Goal: Communication & Community: Share content

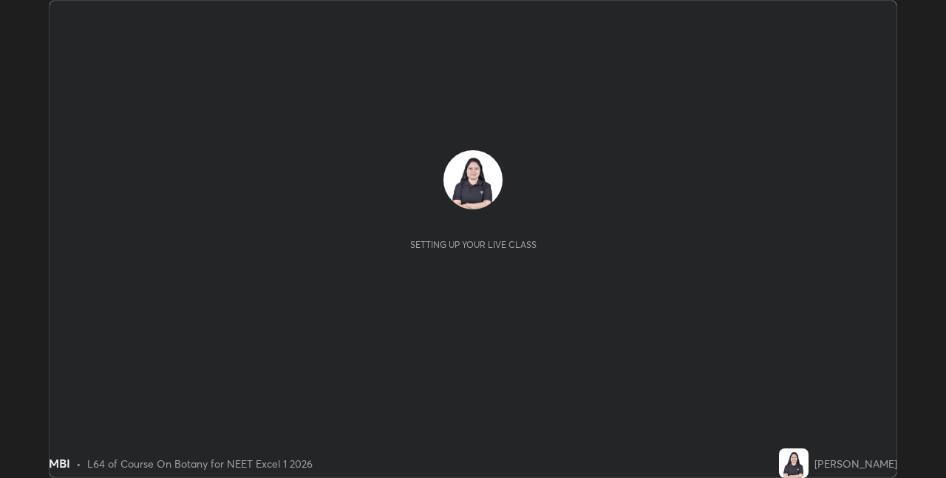
scroll to position [478, 946]
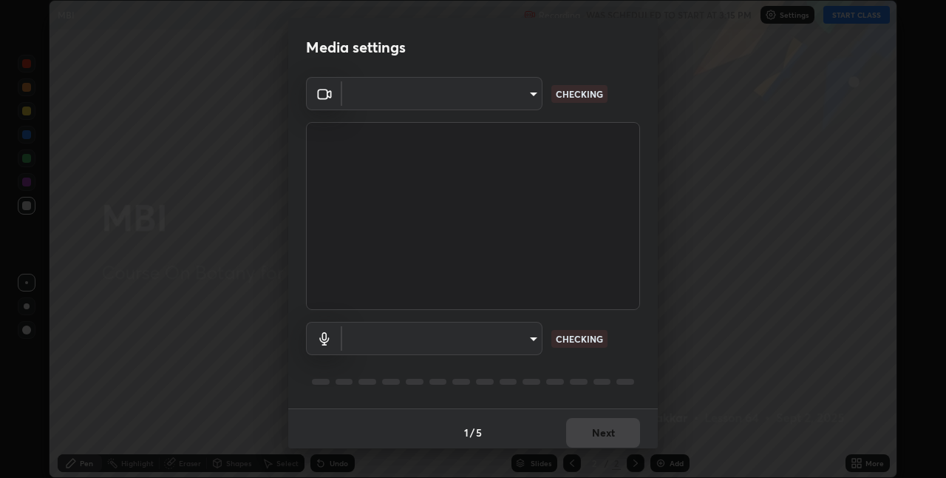
type input "8eb8a9b94d543390f1bf6c46f2de83bcb95ddf8c53c718d69585ea9f7ba8e57b"
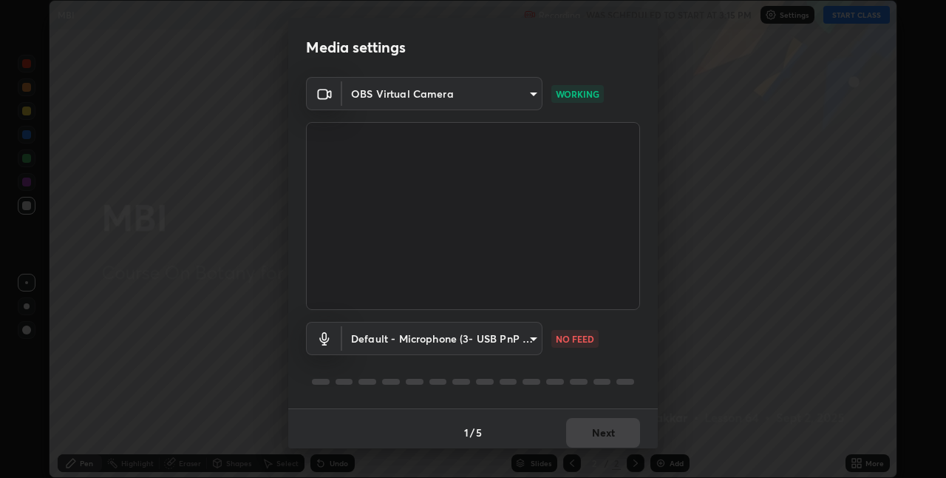
scroll to position [7, 0]
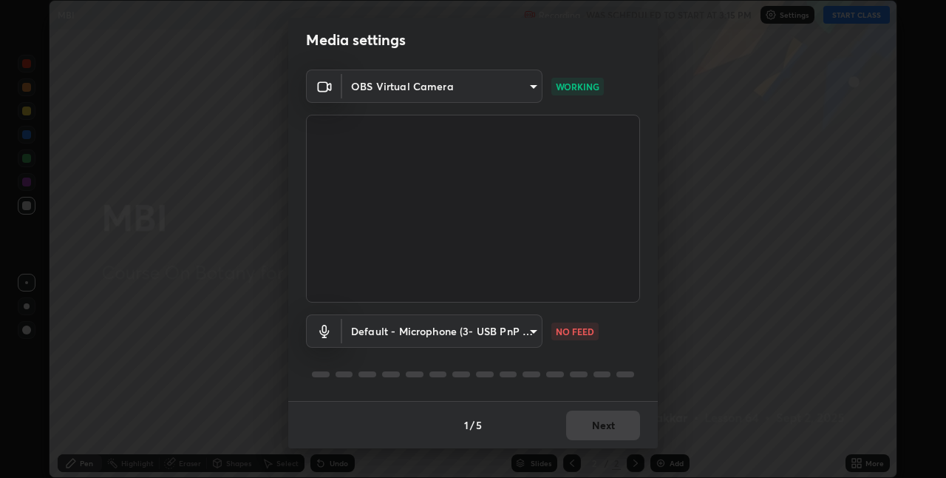
click at [488, 328] on body "Erase all MBI Recording WAS SCHEDULED TO START AT 3:15 PM Settings START CLASS …" at bounding box center [473, 239] width 946 height 478
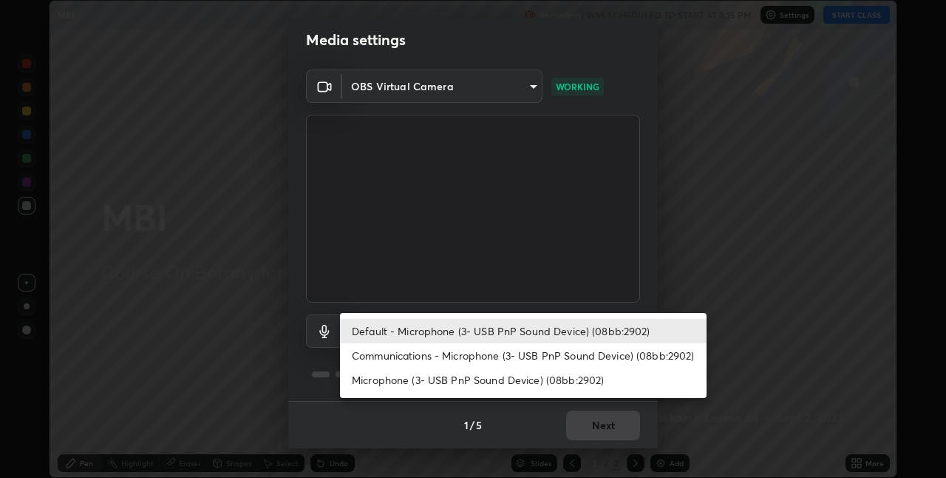
click at [505, 333] on li "Default - Microphone (3- USB PnP Sound Device) (08bb:2902)" at bounding box center [523, 331] width 367 height 24
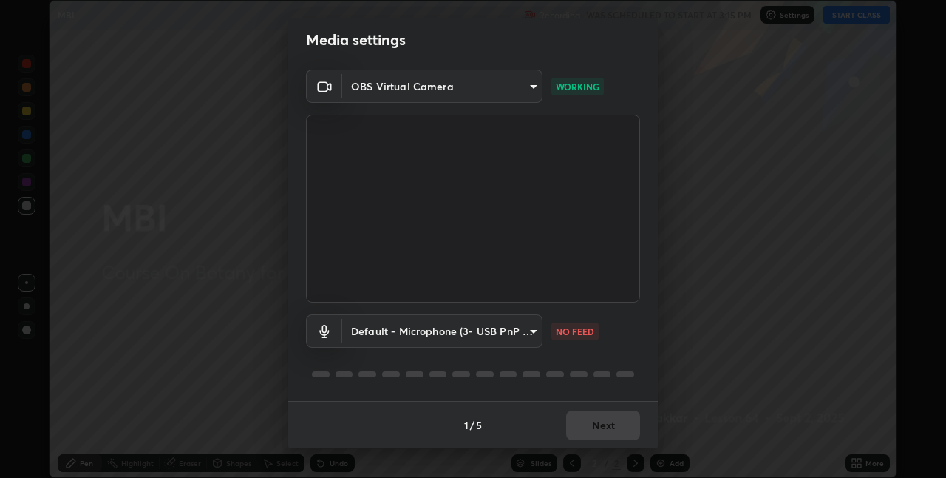
click at [496, 356] on div "Default - Microphone (3- USB PnP Sound Device) (08bb:2902) default NO FEED" at bounding box center [473, 351] width 334 height 98
click at [501, 335] on body "Erase all MBI Recording WAS SCHEDULED TO START AT 3:15 PM Settings START CLASS …" at bounding box center [473, 239] width 946 height 478
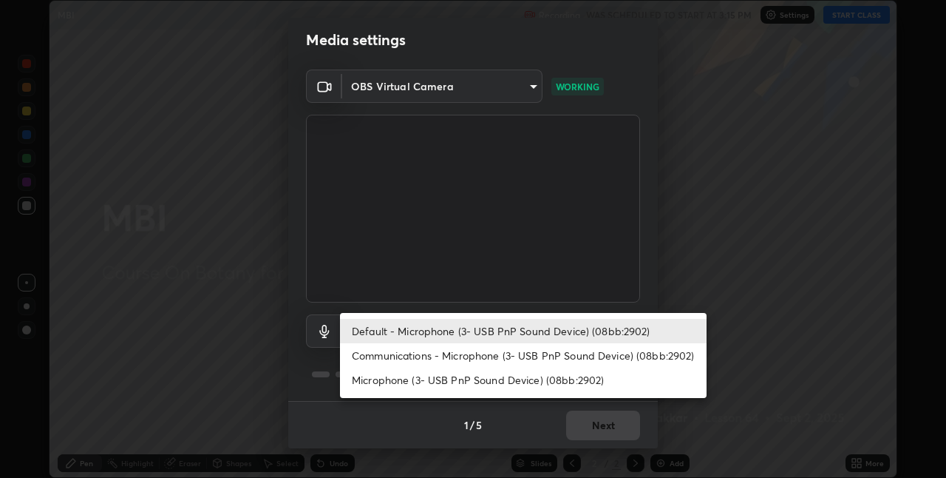
click at [508, 355] on li "Communications - Microphone (3- USB PnP Sound Device) (08bb:2902)" at bounding box center [523, 355] width 367 height 24
type input "communications"
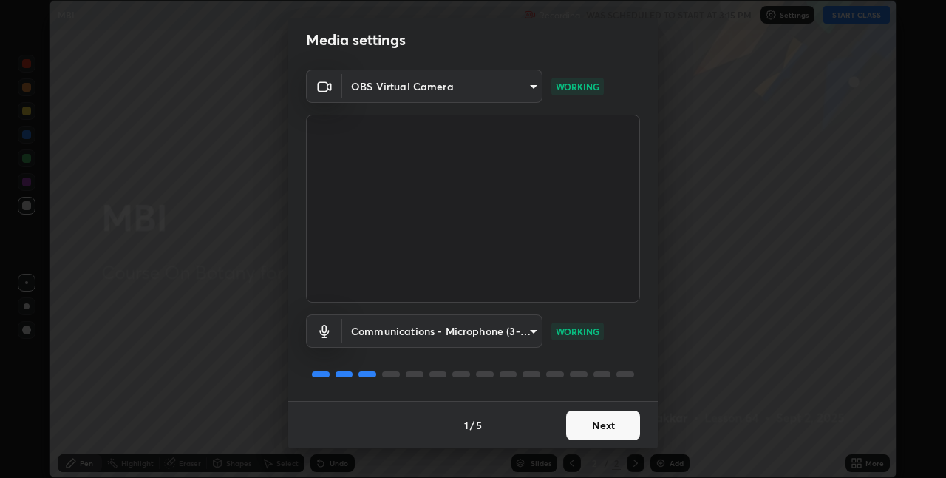
click at [597, 426] on button "Next" at bounding box center [603, 425] width 74 height 30
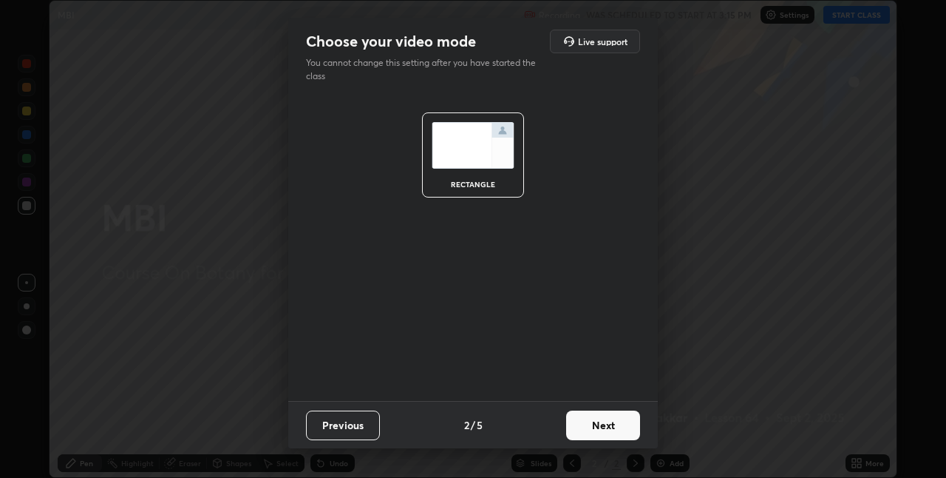
scroll to position [0, 0]
click at [596, 422] on button "Next" at bounding box center [603, 425] width 74 height 30
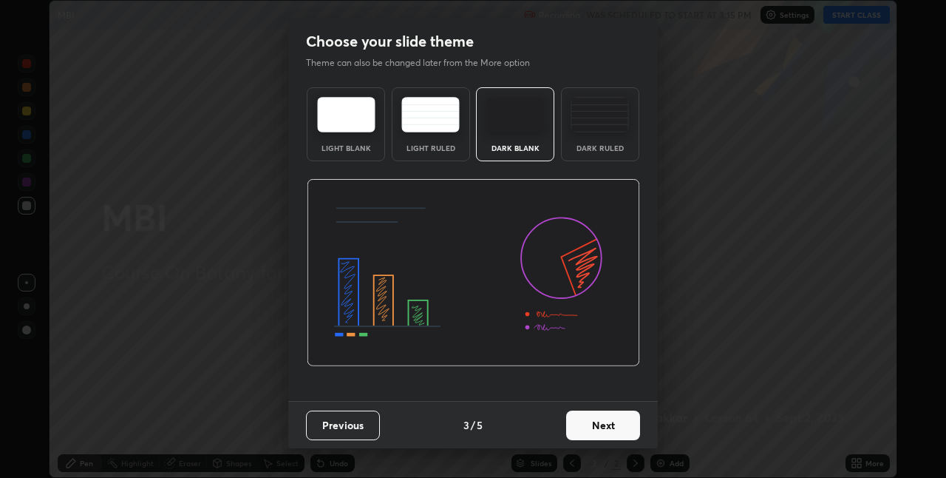
click at [597, 427] on button "Next" at bounding box center [603, 425] width 74 height 30
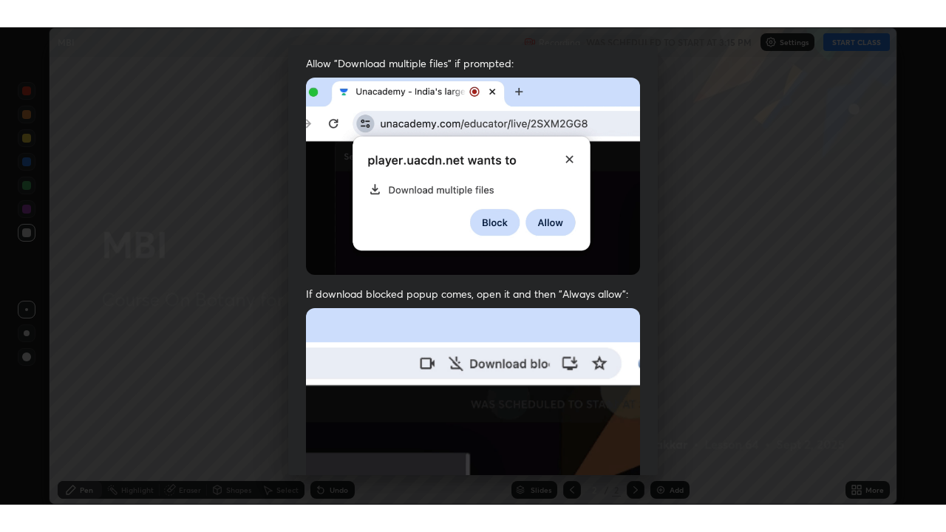
scroll to position [309, 0]
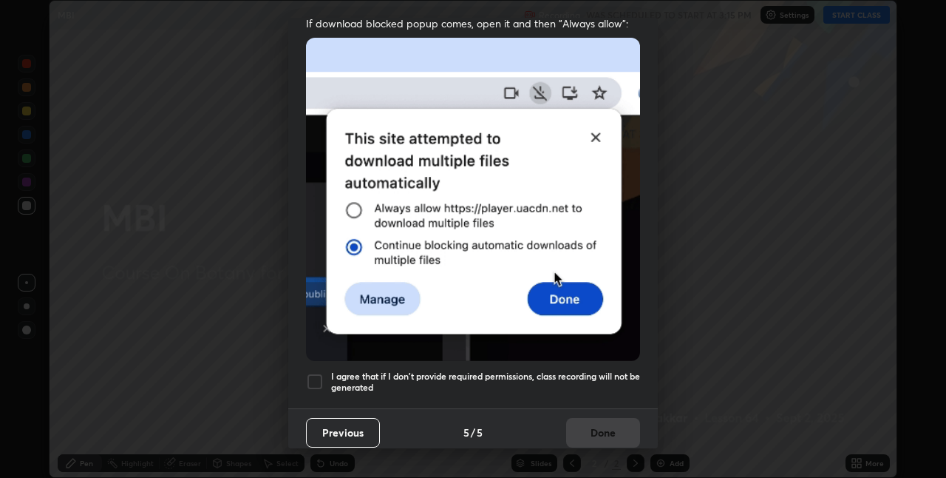
click at [568, 370] on h5 "I agree that if I don't provide required permissions, class recording will not …" at bounding box center [485, 381] width 309 height 23
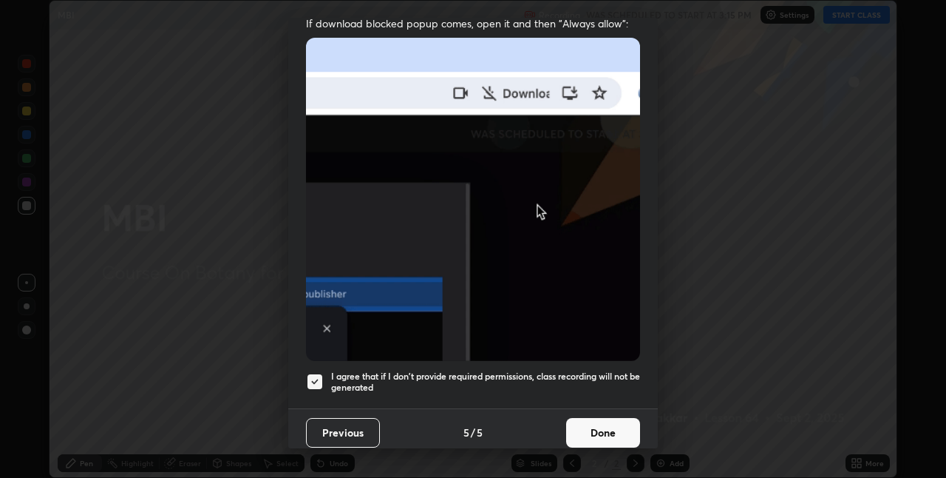
click at [583, 418] on button "Done" at bounding box center [603, 433] width 74 height 30
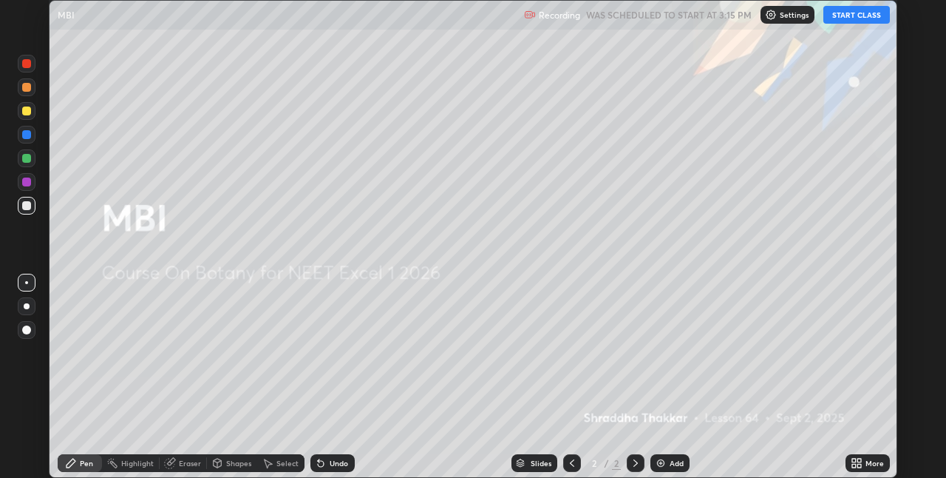
click at [833, 21] on button "START CLASS" at bounding box center [857, 15] width 67 height 18
click at [866, 459] on div "More" at bounding box center [875, 462] width 18 height 7
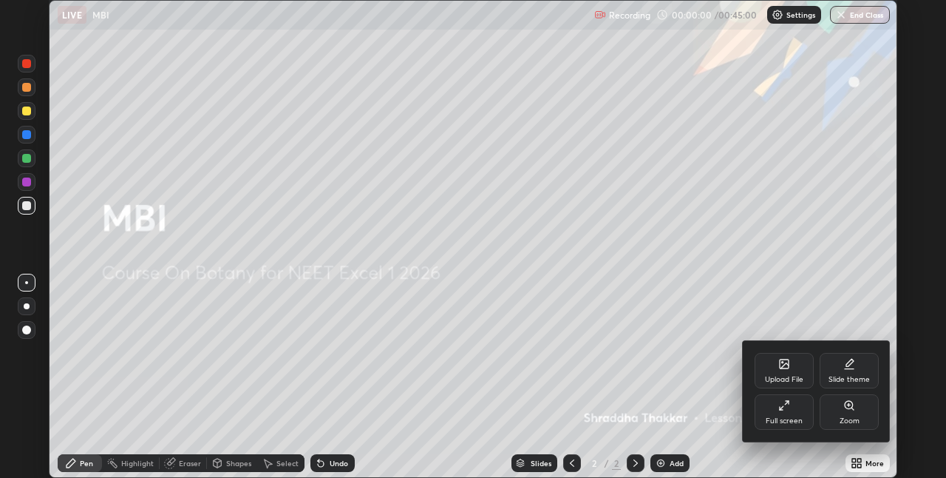
click at [789, 409] on icon at bounding box center [785, 405] width 12 height 12
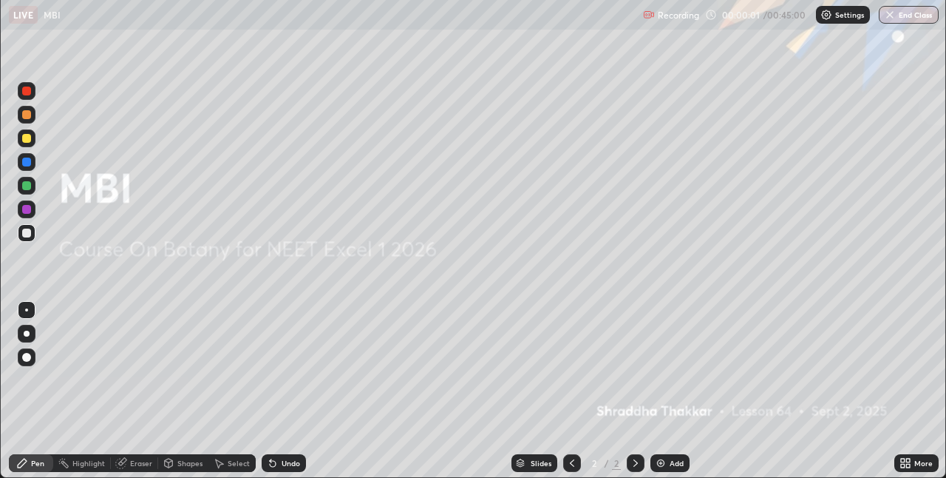
scroll to position [532, 946]
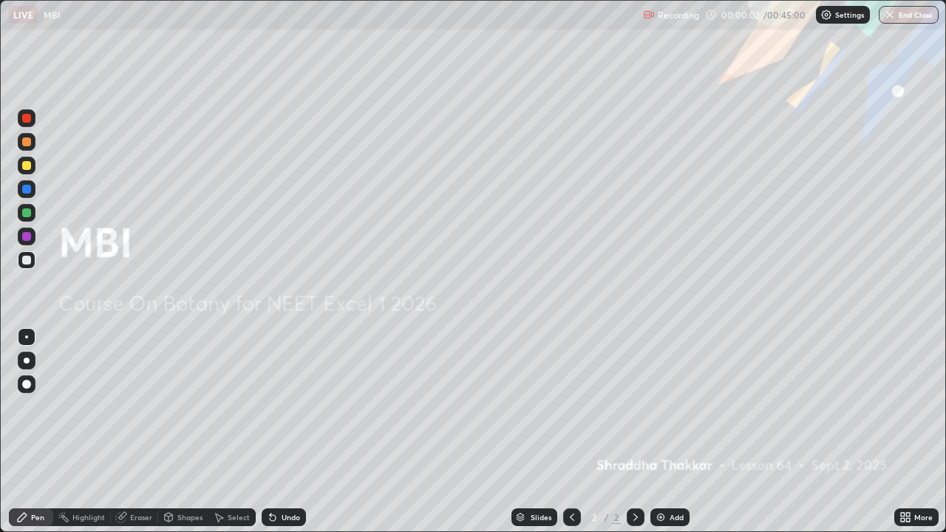
click at [918, 477] on div "More" at bounding box center [924, 517] width 18 height 7
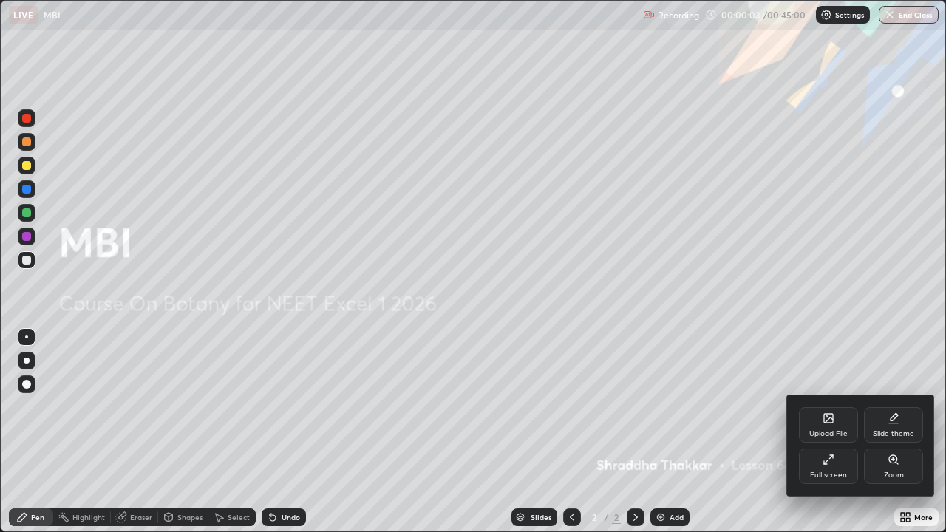
click at [820, 435] on div "Upload File" at bounding box center [829, 433] width 38 height 7
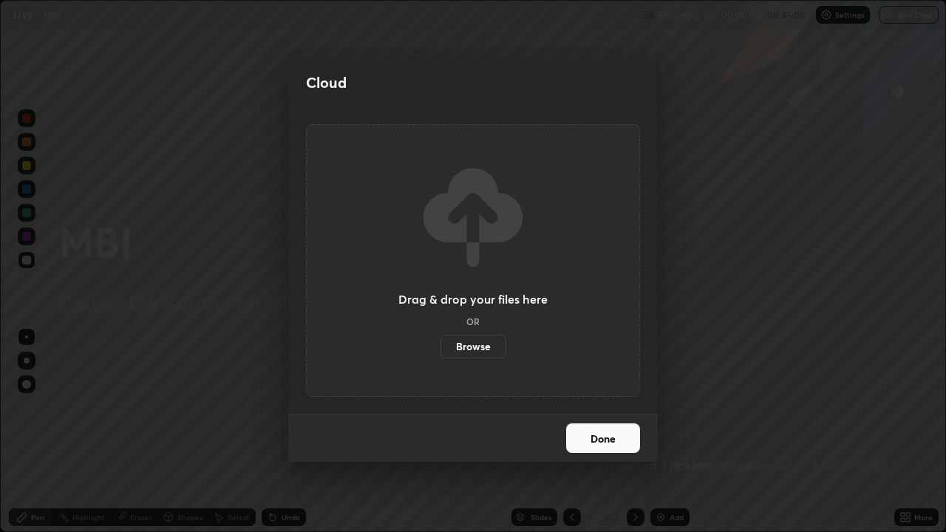
click at [488, 347] on label "Browse" at bounding box center [474, 347] width 66 height 24
click at [441, 347] on input "Browse" at bounding box center [441, 347] width 0 height 24
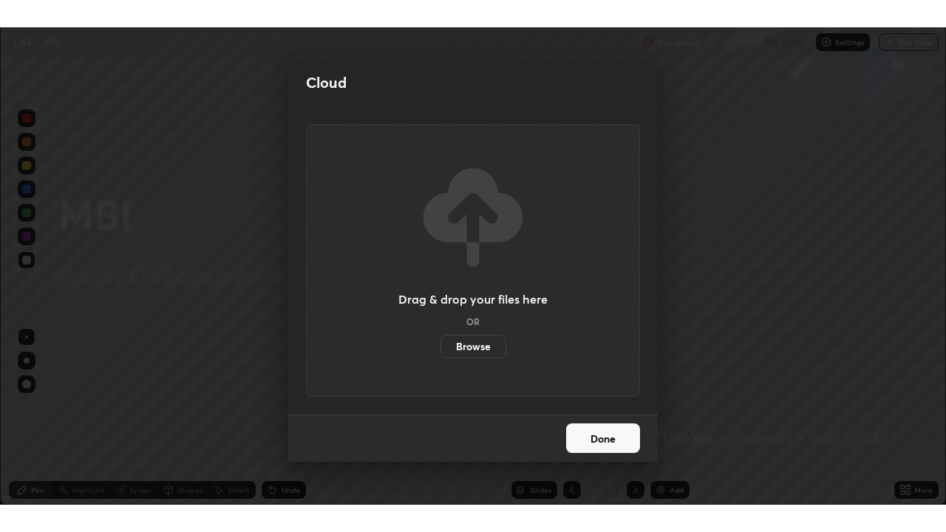
scroll to position [73458, 72989]
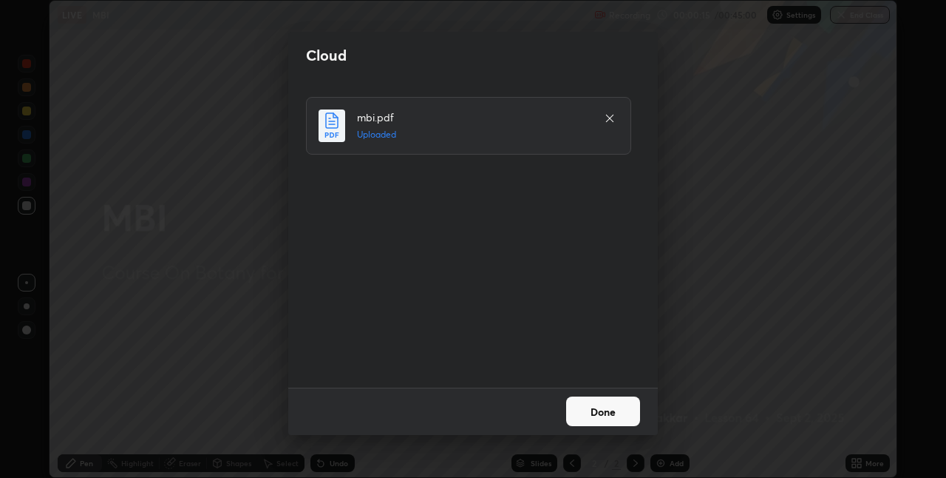
click at [594, 410] on button "Done" at bounding box center [603, 411] width 74 height 30
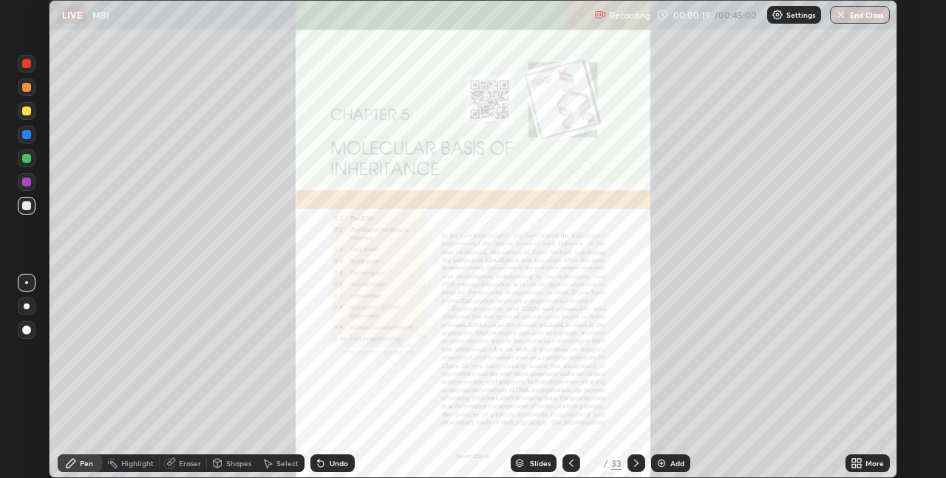
click at [861, 460] on icon at bounding box center [860, 460] width 4 height 4
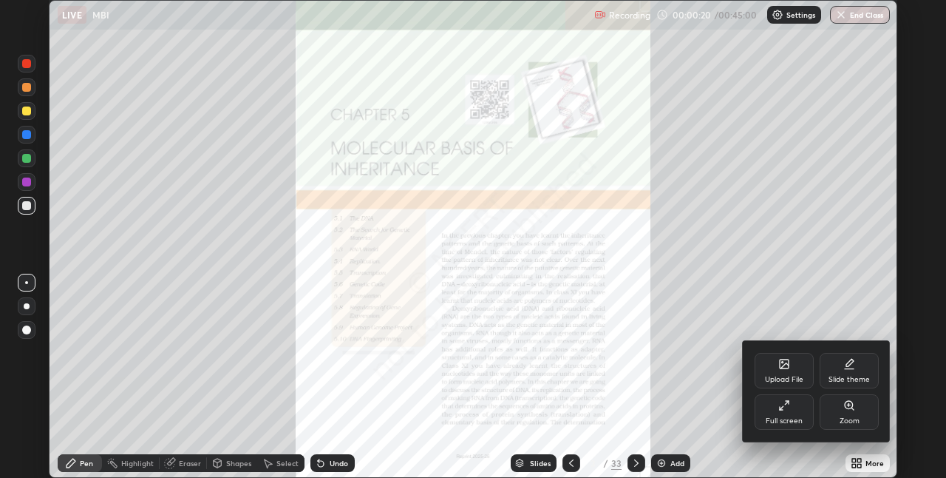
click at [787, 413] on div "Full screen" at bounding box center [784, 411] width 59 height 35
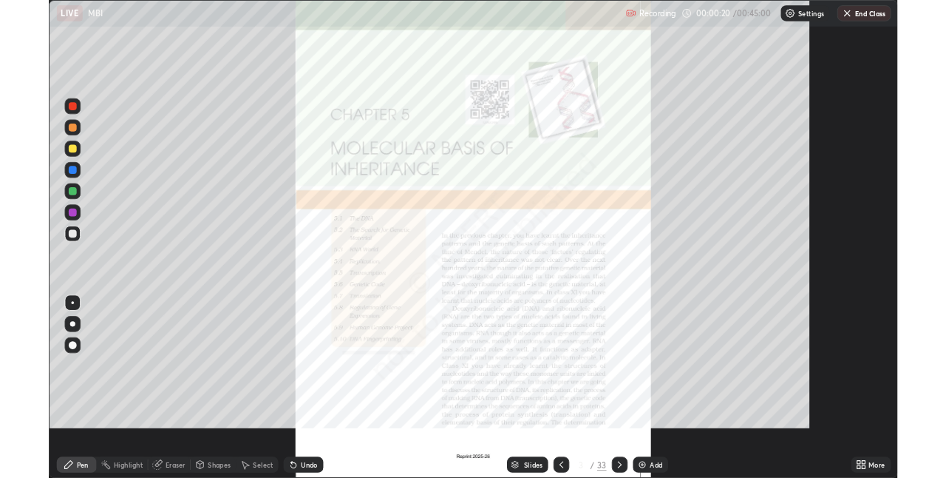
scroll to position [532, 946]
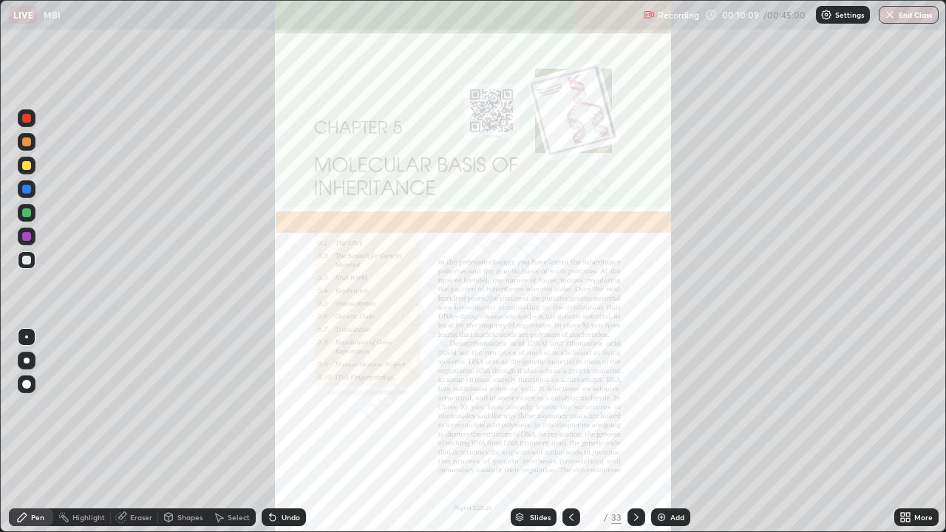
click at [566, 477] on icon at bounding box center [572, 518] width 12 height 12
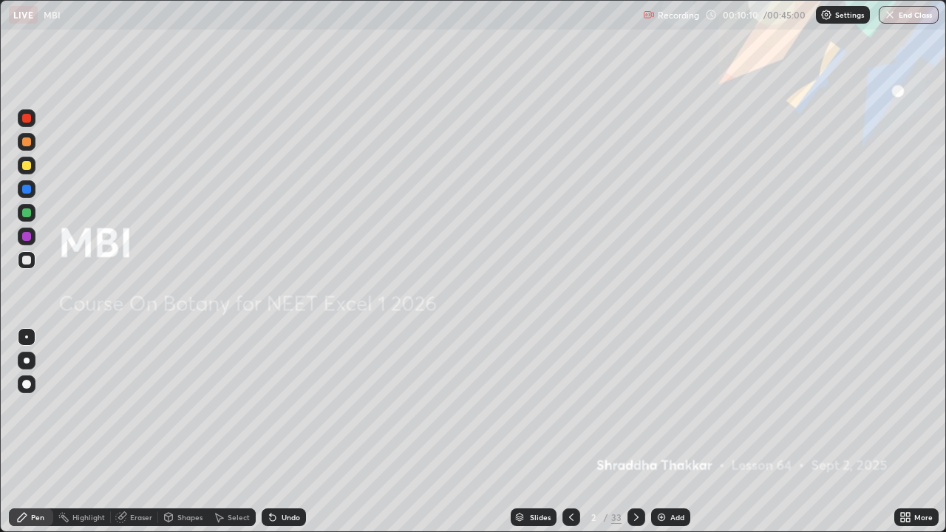
click at [672, 477] on div "Add" at bounding box center [670, 518] width 39 height 18
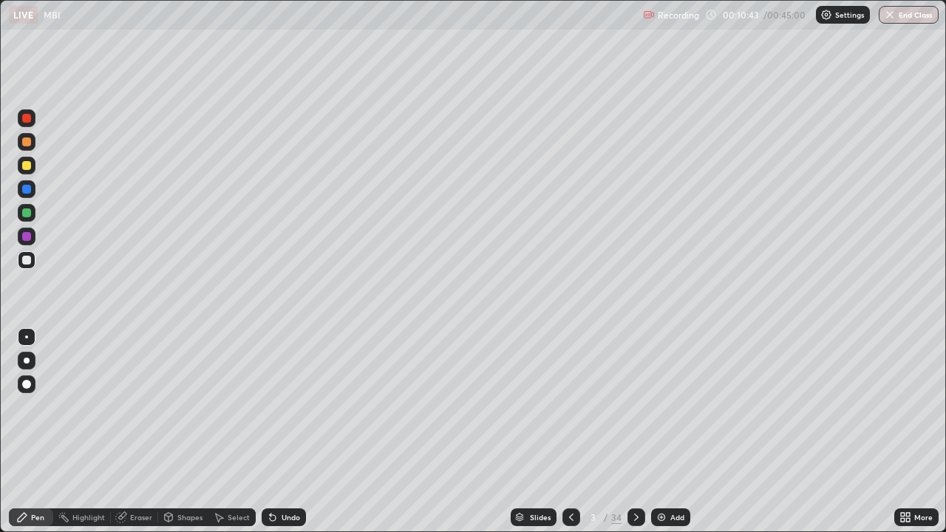
click at [285, 477] on div "Undo" at bounding box center [284, 518] width 44 height 18
click at [27, 237] on div at bounding box center [26, 236] width 9 height 9
click at [277, 477] on div "Undo" at bounding box center [284, 518] width 44 height 18
click at [282, 477] on div "Undo" at bounding box center [291, 517] width 18 height 7
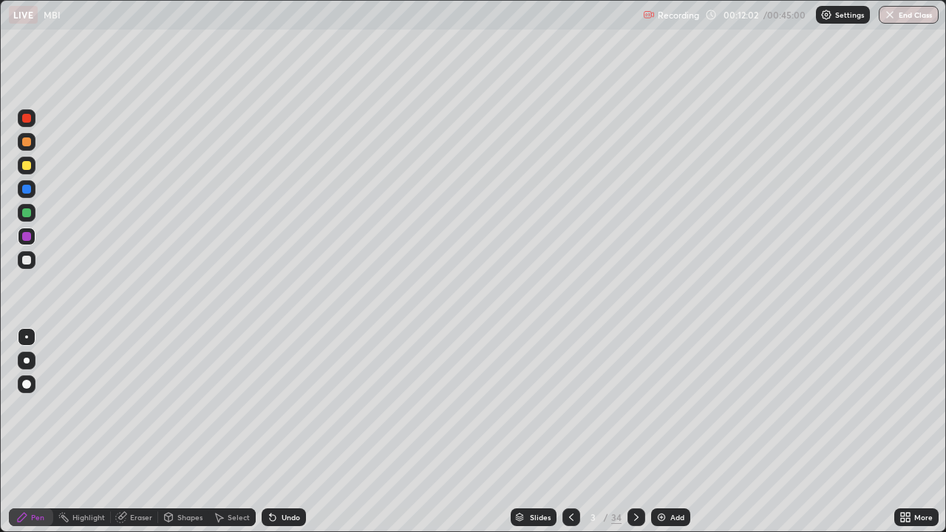
click at [274, 477] on icon at bounding box center [273, 518] width 12 height 12
click at [32, 265] on div at bounding box center [27, 260] width 18 height 18
click at [570, 477] on icon at bounding box center [572, 518] width 12 height 12
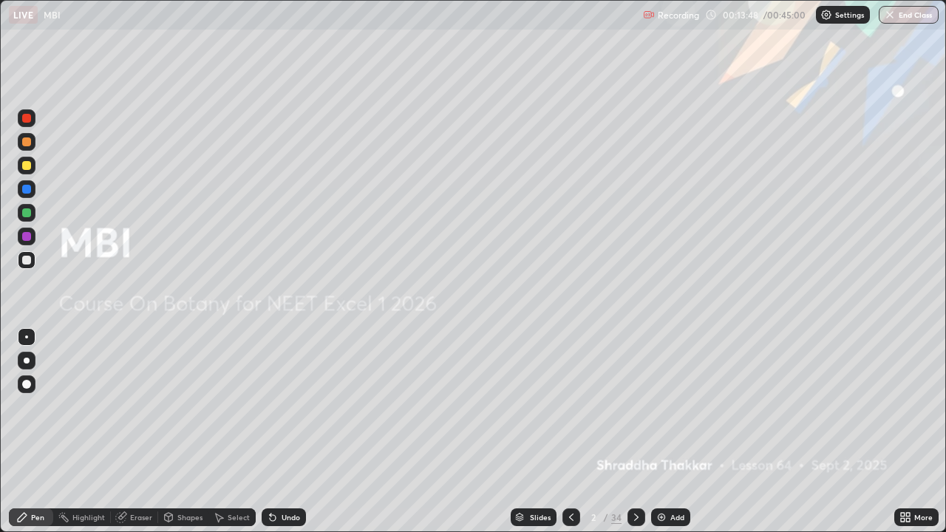
click at [634, 477] on icon at bounding box center [636, 517] width 4 height 7
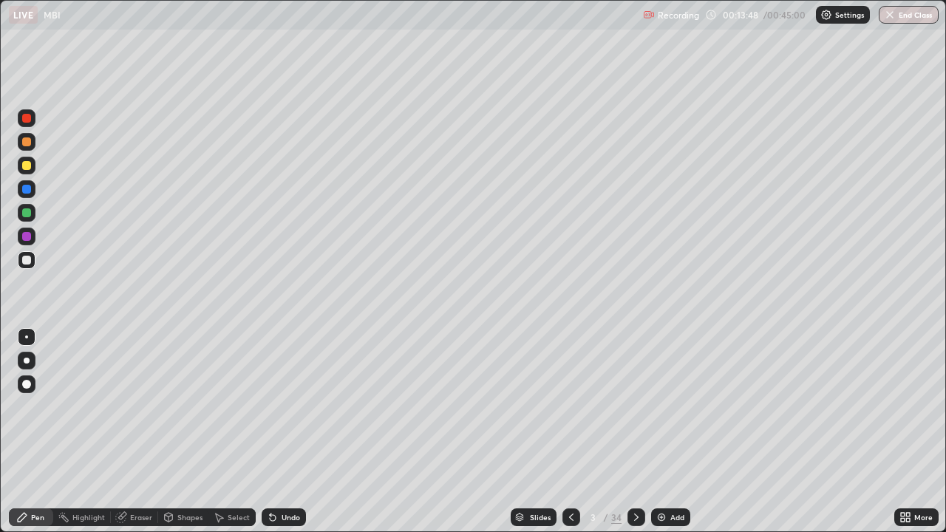
click at [662, 477] on img at bounding box center [662, 518] width 12 height 12
click at [271, 477] on icon at bounding box center [273, 518] width 6 height 6
click at [289, 477] on div "Undo" at bounding box center [291, 517] width 18 height 7
click at [285, 477] on div "Undo" at bounding box center [291, 517] width 18 height 7
click at [27, 243] on div at bounding box center [27, 237] width 18 height 18
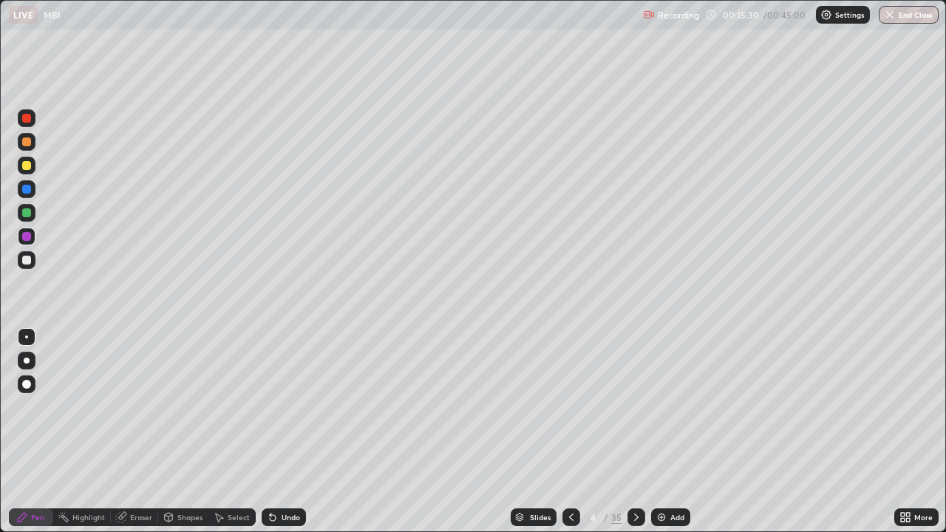
click at [279, 477] on div "Undo" at bounding box center [284, 518] width 44 height 18
click at [278, 477] on div "Undo" at bounding box center [284, 518] width 44 height 18
click at [273, 477] on icon at bounding box center [273, 518] width 6 height 6
click at [277, 477] on div "Undo" at bounding box center [284, 518] width 44 height 18
click at [287, 477] on div "Undo" at bounding box center [291, 517] width 18 height 7
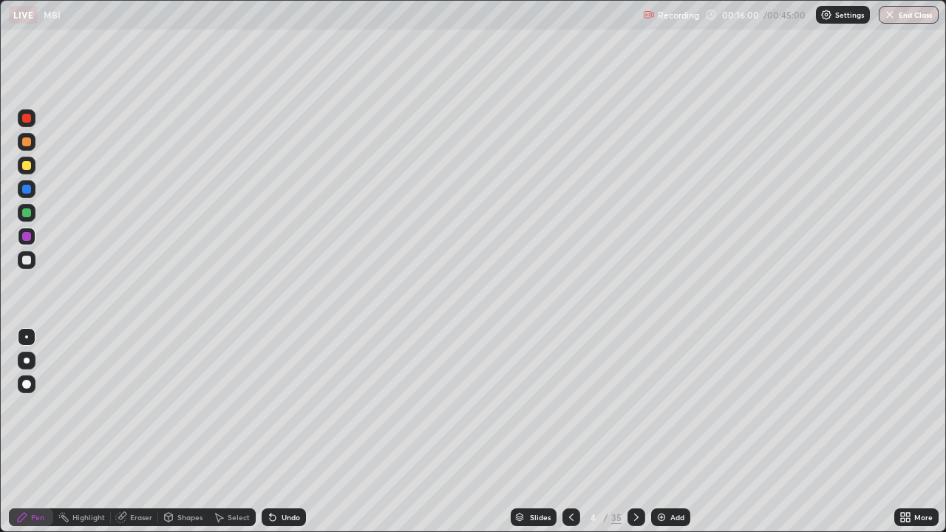
click at [284, 477] on div "Undo" at bounding box center [291, 517] width 18 height 7
click at [283, 477] on div "Undo" at bounding box center [291, 517] width 18 height 7
click at [282, 477] on div "Undo" at bounding box center [291, 517] width 18 height 7
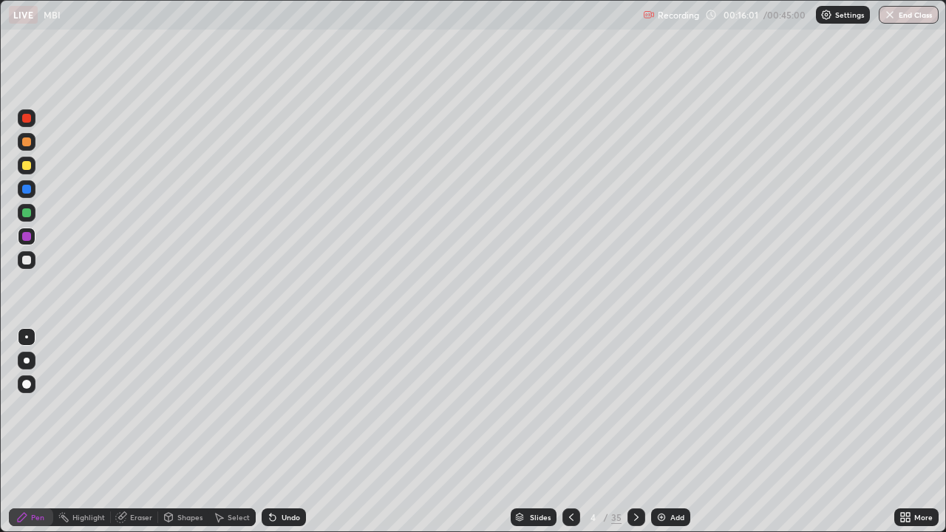
click at [282, 477] on div "Undo" at bounding box center [291, 517] width 18 height 7
click at [279, 477] on div "Undo" at bounding box center [284, 518] width 44 height 18
click at [27, 261] on div at bounding box center [26, 260] width 9 height 9
click at [135, 477] on div "Eraser" at bounding box center [141, 517] width 22 height 7
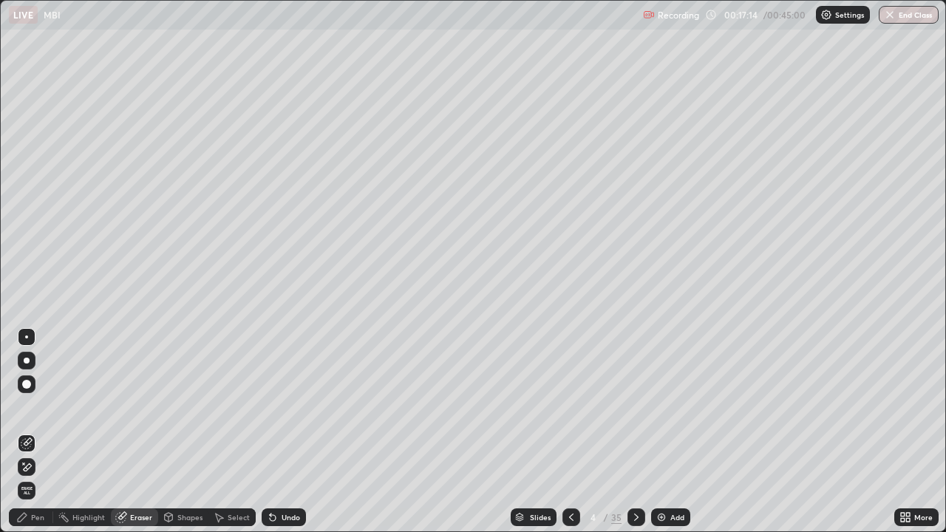
click at [42, 477] on div "Pen" at bounding box center [31, 518] width 44 height 18
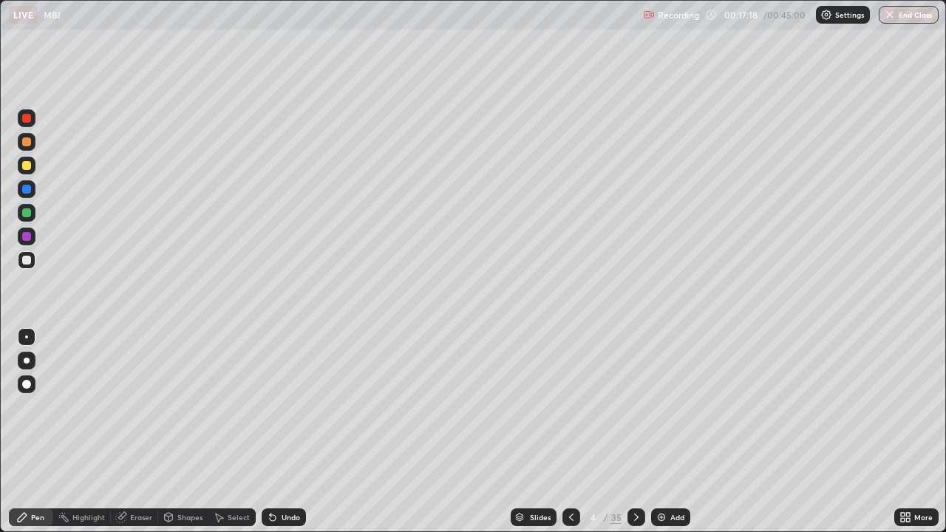
click at [26, 239] on div at bounding box center [26, 236] width 9 height 9
click at [664, 477] on img at bounding box center [662, 518] width 12 height 12
click at [32, 262] on div at bounding box center [27, 260] width 18 height 18
click at [298, 477] on div "Undo" at bounding box center [291, 517] width 18 height 7
click at [284, 477] on div "Undo" at bounding box center [284, 518] width 44 height 18
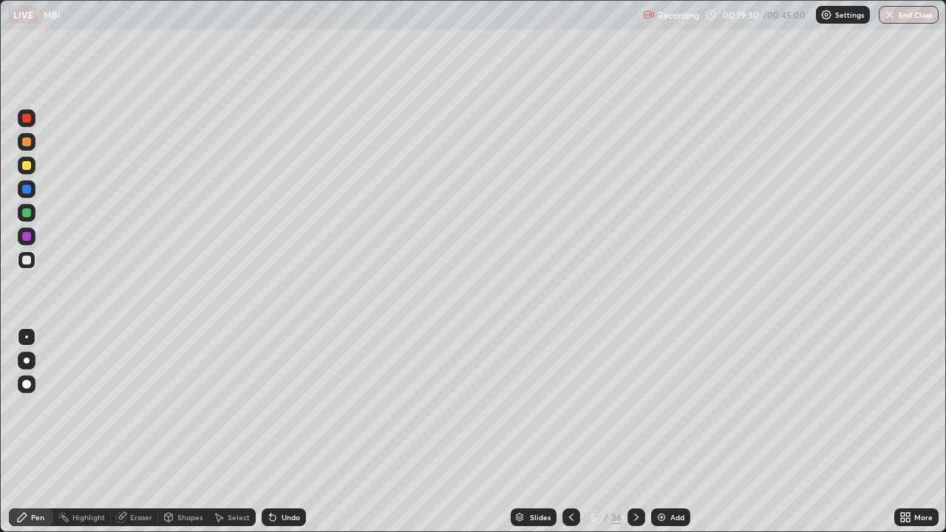
click at [30, 239] on div at bounding box center [26, 236] width 9 height 9
click at [25, 262] on div at bounding box center [26, 260] width 9 height 9
click at [571, 477] on icon at bounding box center [572, 518] width 12 height 12
click at [636, 477] on icon at bounding box center [637, 518] width 12 height 12
click at [570, 477] on icon at bounding box center [572, 518] width 12 height 12
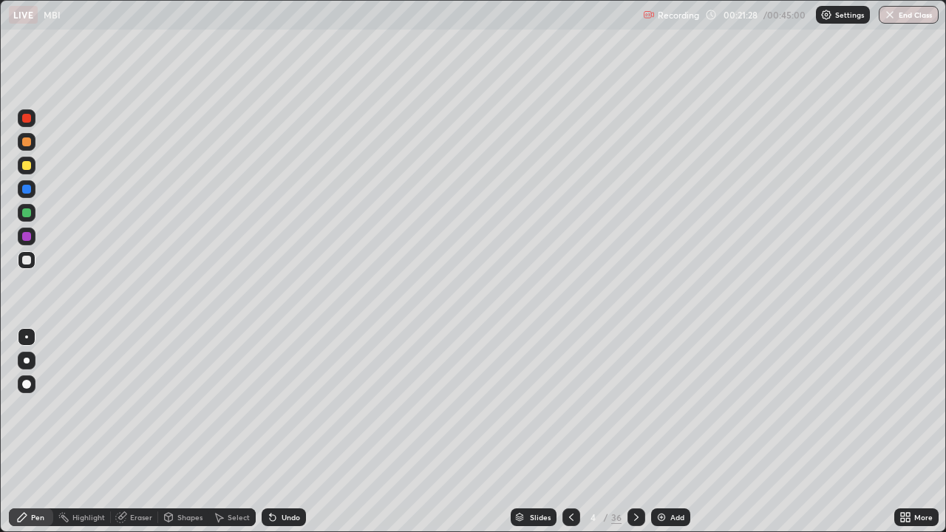
click at [643, 477] on div at bounding box center [637, 518] width 18 height 18
click at [671, 477] on div "Add" at bounding box center [678, 517] width 14 height 7
click at [25, 237] on div at bounding box center [26, 236] width 9 height 9
click at [570, 477] on icon at bounding box center [572, 518] width 12 height 12
click at [569, 477] on icon at bounding box center [572, 518] width 12 height 12
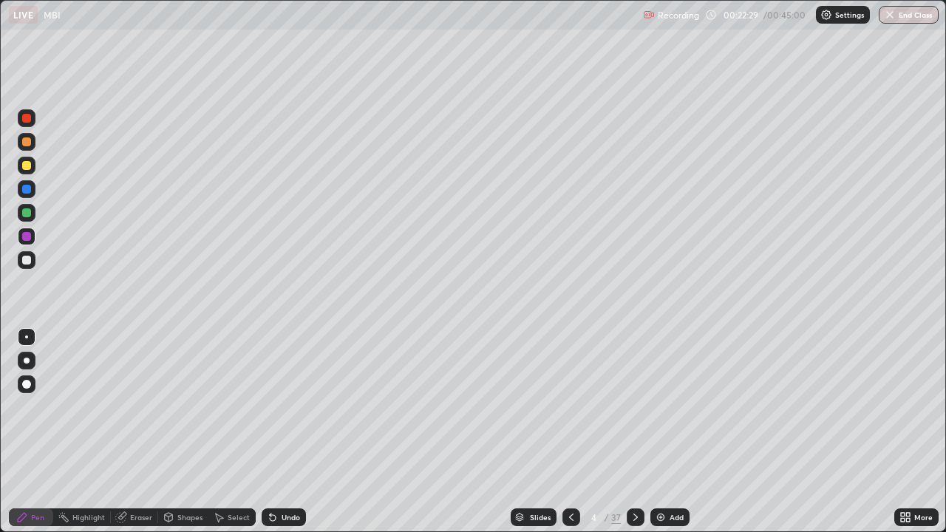
click at [635, 477] on icon at bounding box center [636, 518] width 12 height 12
click at [632, 477] on icon at bounding box center [636, 518] width 12 height 12
click at [135, 477] on div "Eraser" at bounding box center [141, 517] width 22 height 7
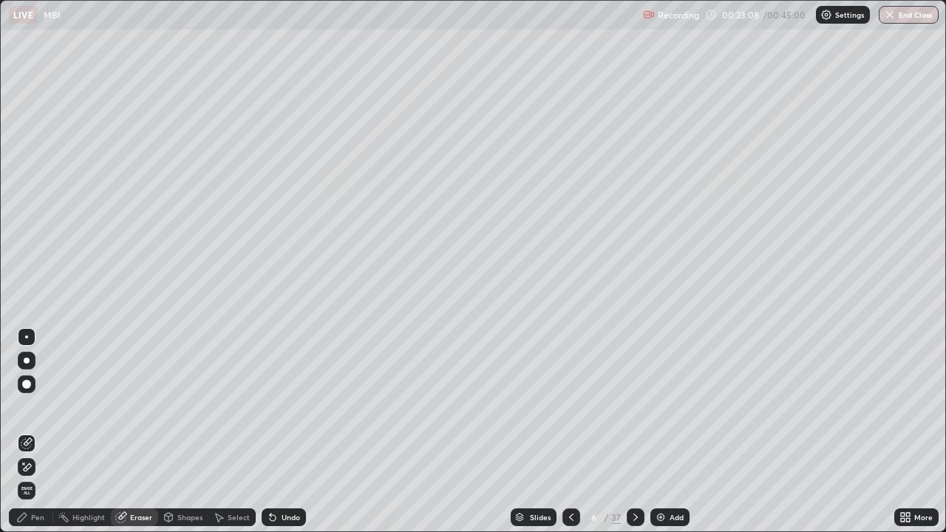
click at [283, 477] on div "Undo" at bounding box center [291, 517] width 18 height 7
click at [287, 477] on div "Undo" at bounding box center [291, 517] width 18 height 7
click at [903, 477] on icon at bounding box center [903, 515] width 4 height 4
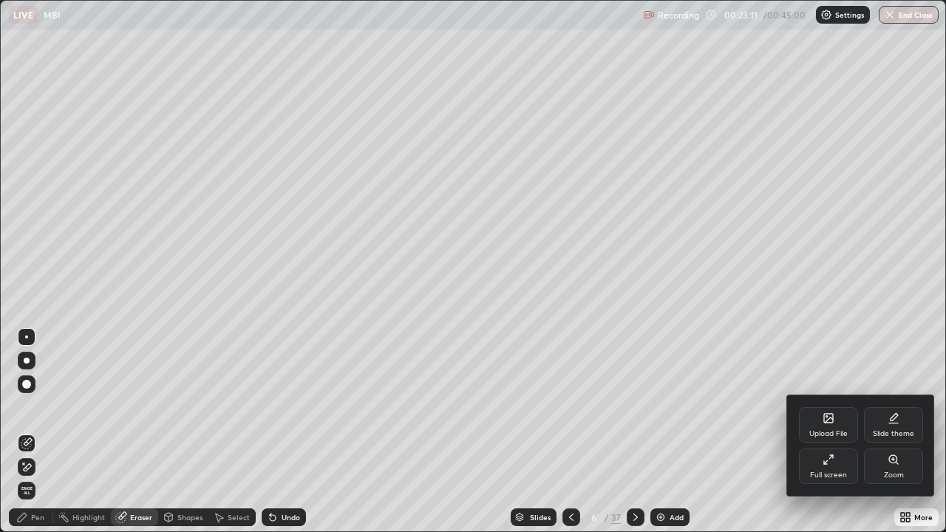
click at [816, 464] on div "Full screen" at bounding box center [828, 466] width 59 height 35
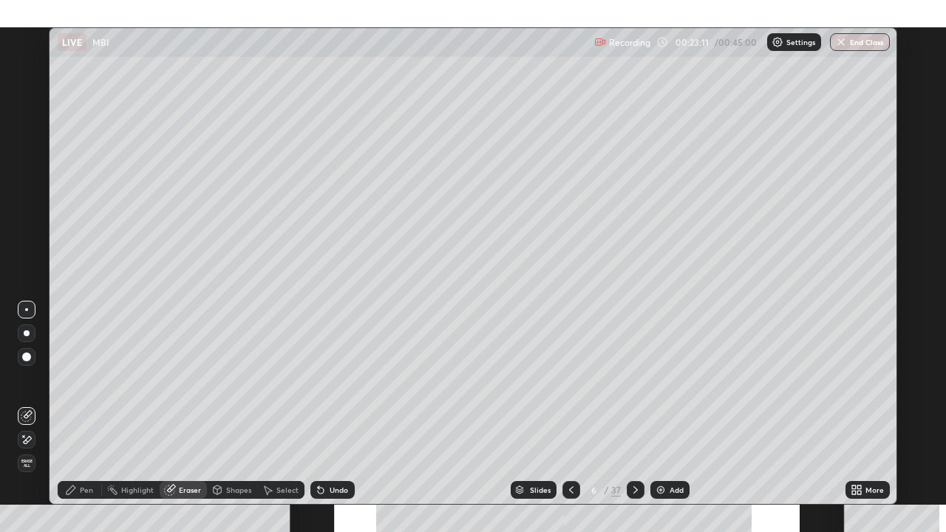
scroll to position [73458, 72989]
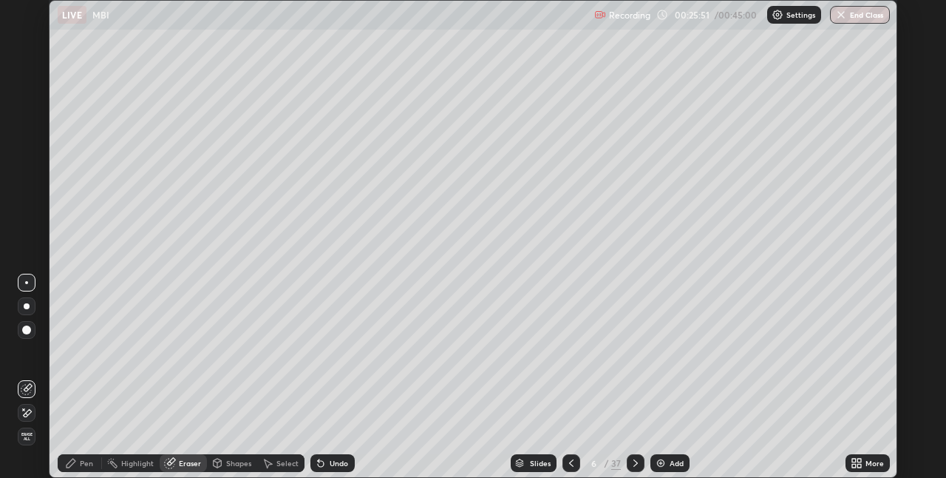
click at [85, 457] on div "Pen" at bounding box center [80, 463] width 44 height 18
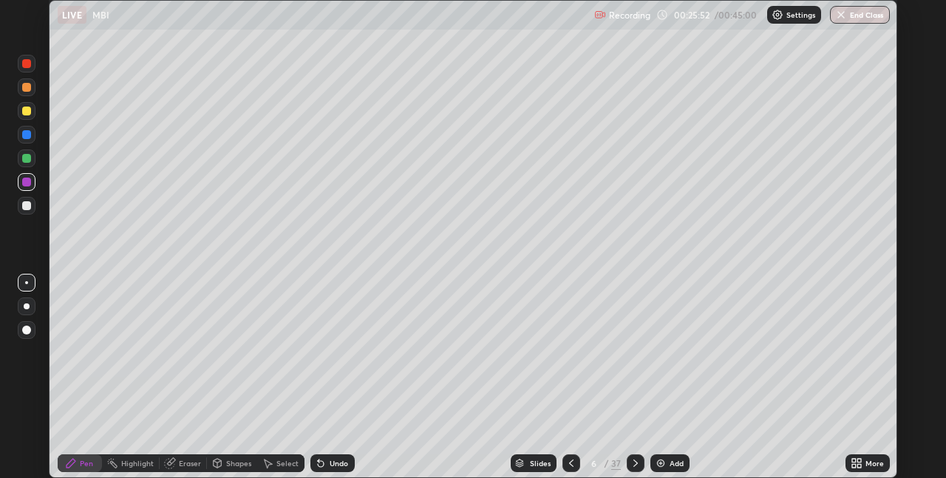
click at [27, 159] on div at bounding box center [26, 158] width 9 height 9
click at [27, 182] on div at bounding box center [26, 181] width 9 height 9
click at [173, 464] on icon at bounding box center [169, 463] width 10 height 10
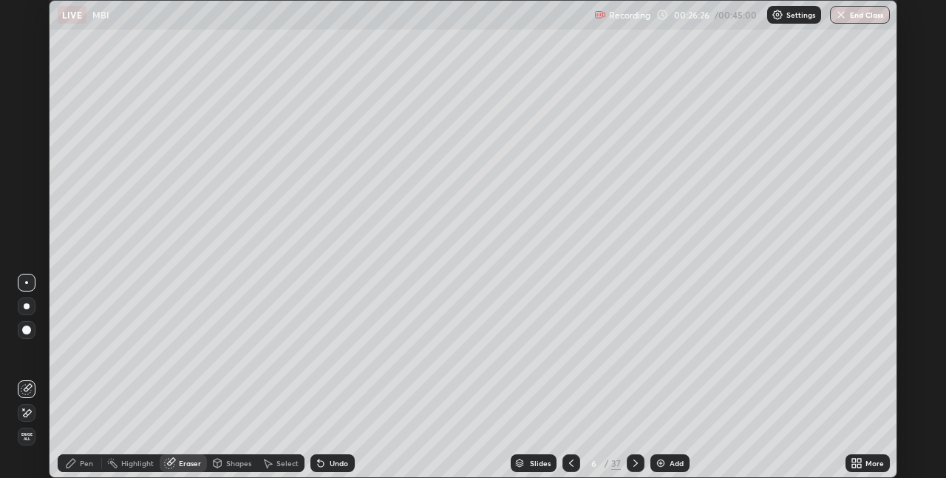
click at [80, 461] on div "Pen" at bounding box center [86, 462] width 13 height 7
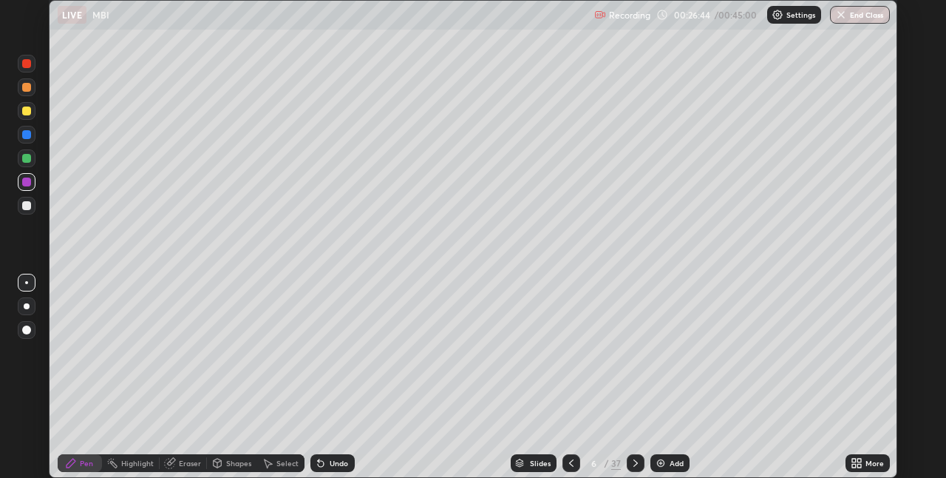
click at [866, 465] on div "More" at bounding box center [875, 462] width 18 height 7
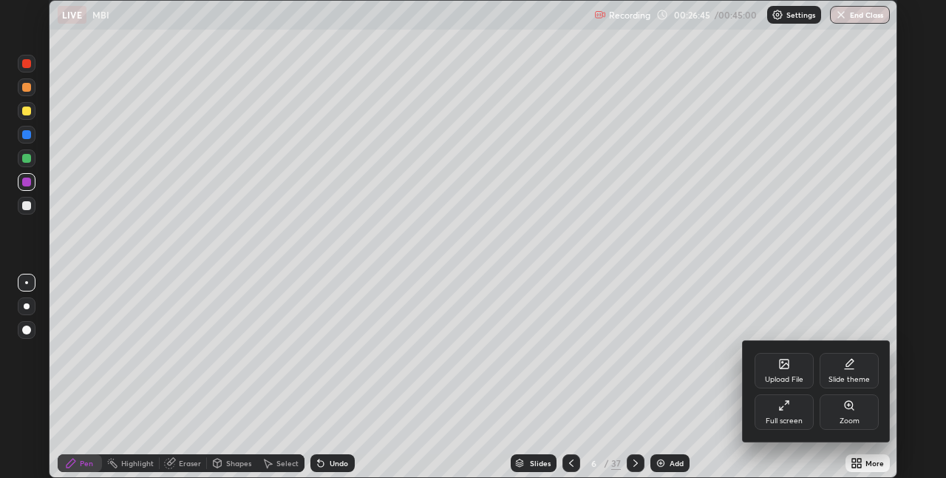
click at [788, 417] on div "Full screen" at bounding box center [784, 420] width 37 height 7
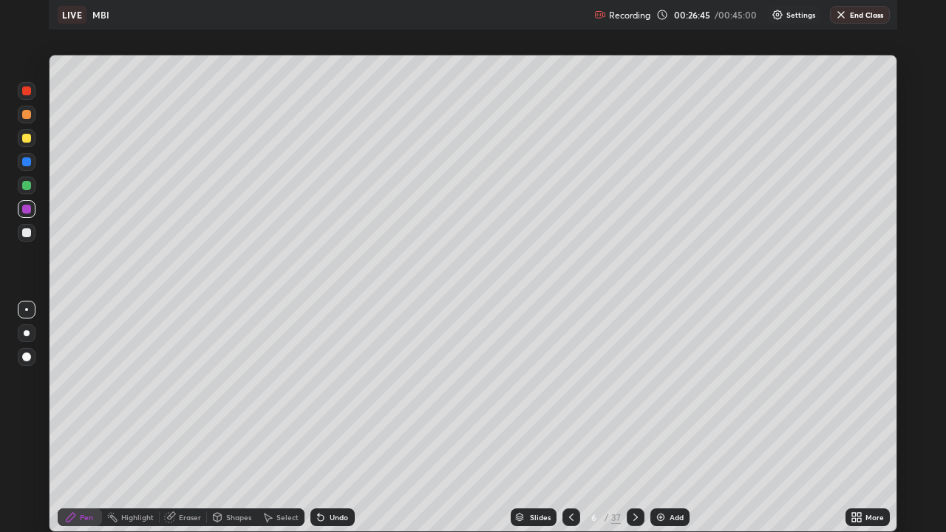
scroll to position [532, 946]
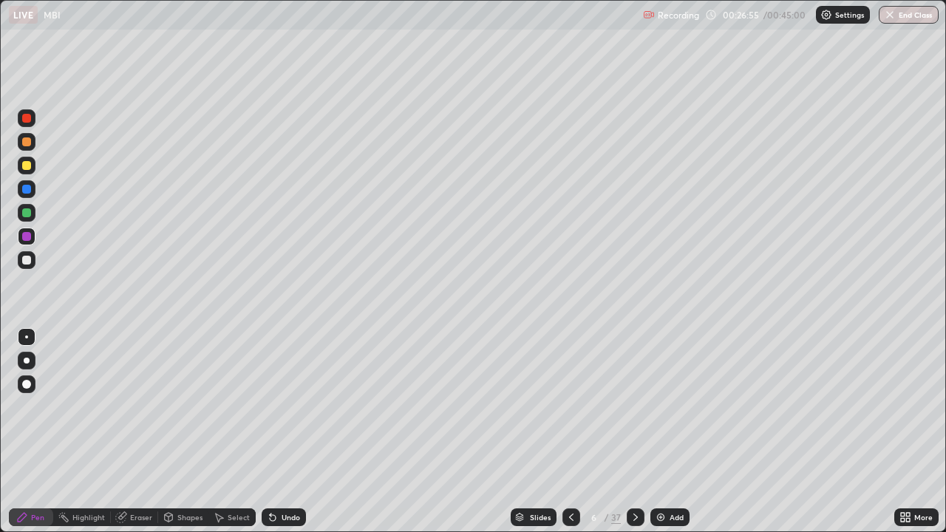
click at [134, 477] on div "Eraser" at bounding box center [141, 517] width 22 height 7
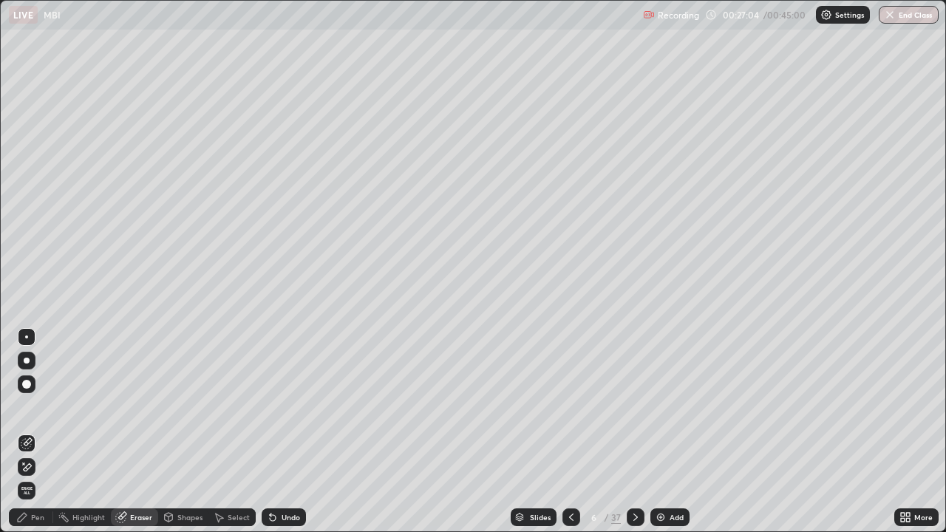
click at [27, 477] on icon at bounding box center [22, 518] width 12 height 12
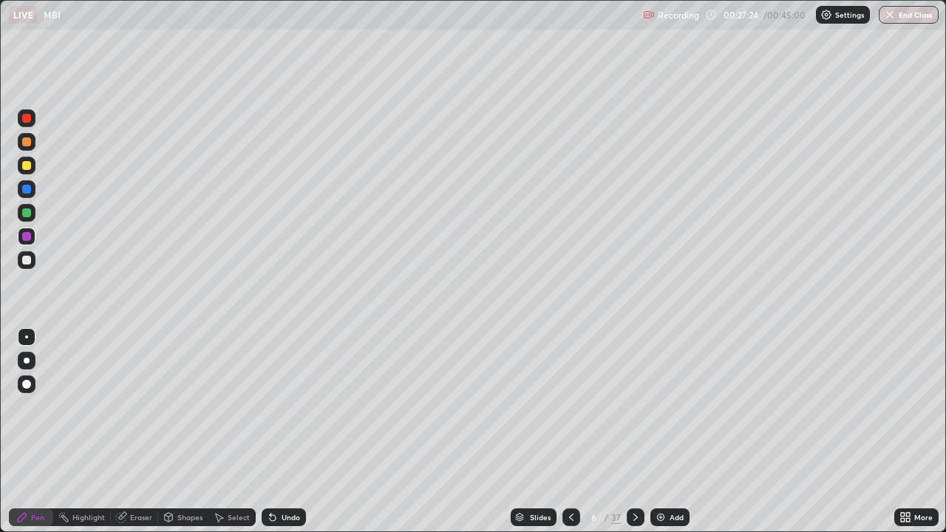
click at [139, 477] on div "Eraser" at bounding box center [141, 517] width 22 height 7
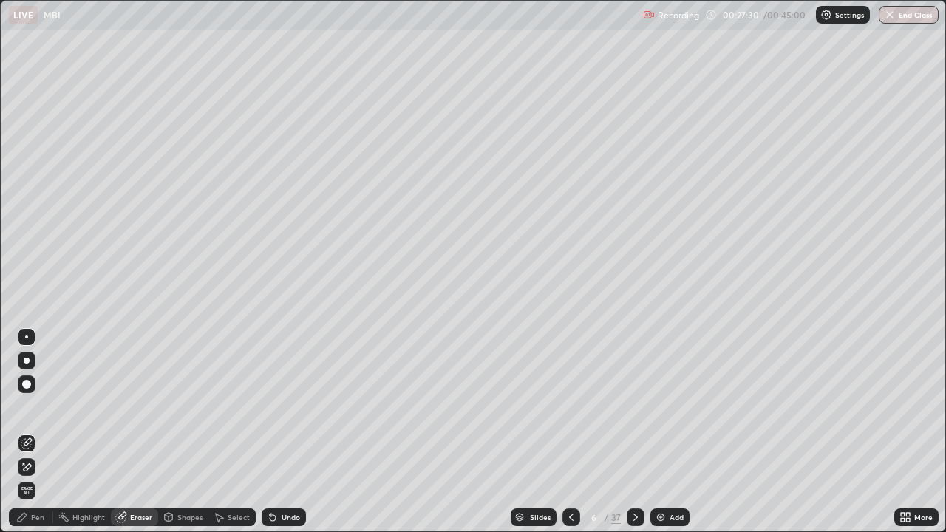
click at [44, 477] on div "Pen" at bounding box center [31, 518] width 44 height 18
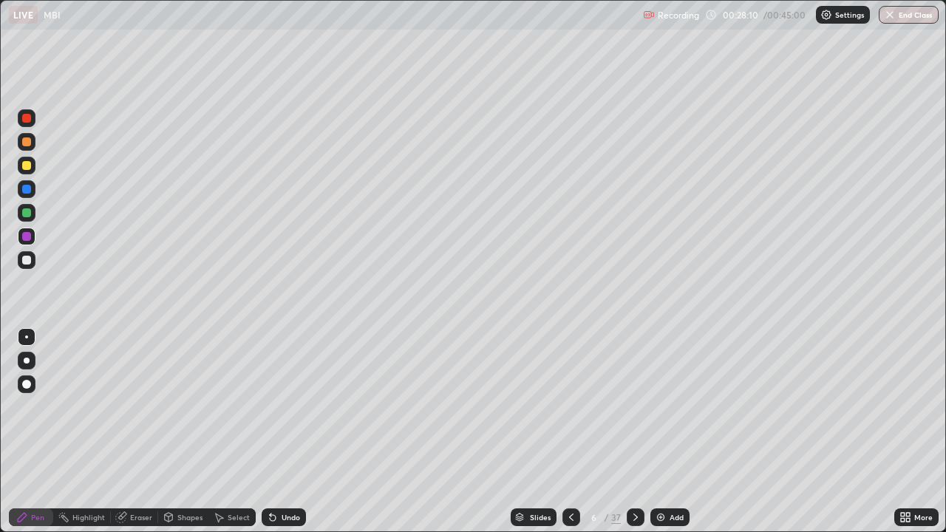
click at [665, 477] on img at bounding box center [661, 518] width 12 height 12
click at [285, 477] on div "Undo" at bounding box center [291, 517] width 18 height 7
click at [283, 477] on div "Undo" at bounding box center [284, 518] width 44 height 18
click at [282, 477] on div "Undo" at bounding box center [284, 518] width 44 height 18
click at [517, 477] on icon at bounding box center [519, 516] width 7 height 4
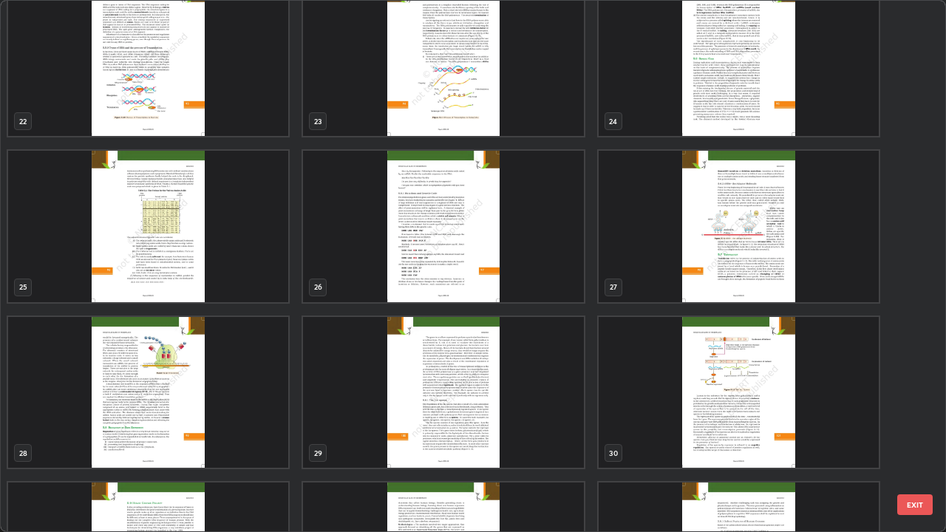
scroll to position [1170, 0]
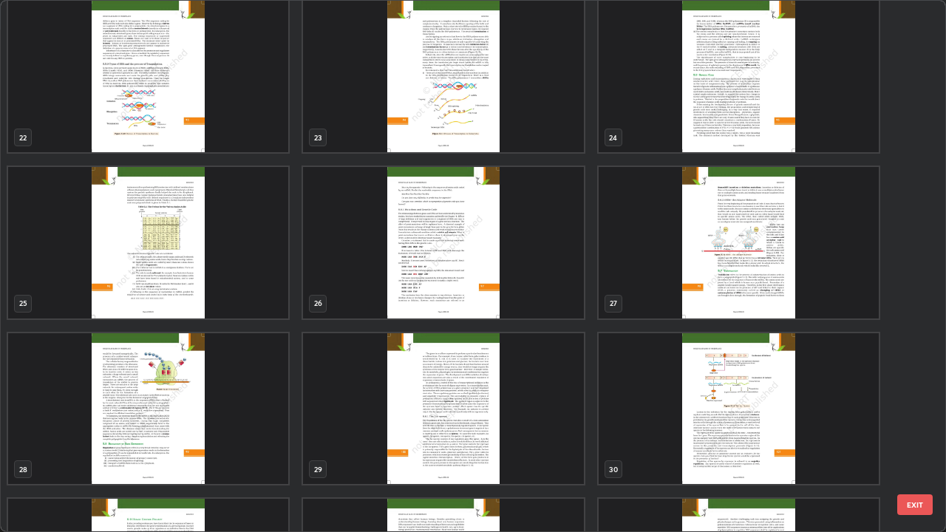
click at [730, 299] on img "grid" at bounding box center [739, 243] width 280 height 152
click at [735, 299] on img "grid" at bounding box center [739, 243] width 280 height 152
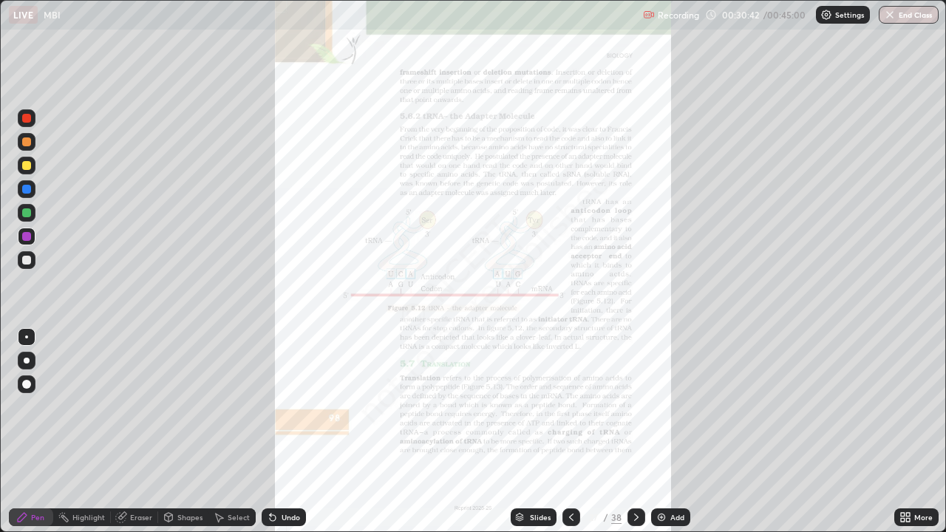
click at [909, 477] on icon at bounding box center [906, 518] width 12 height 12
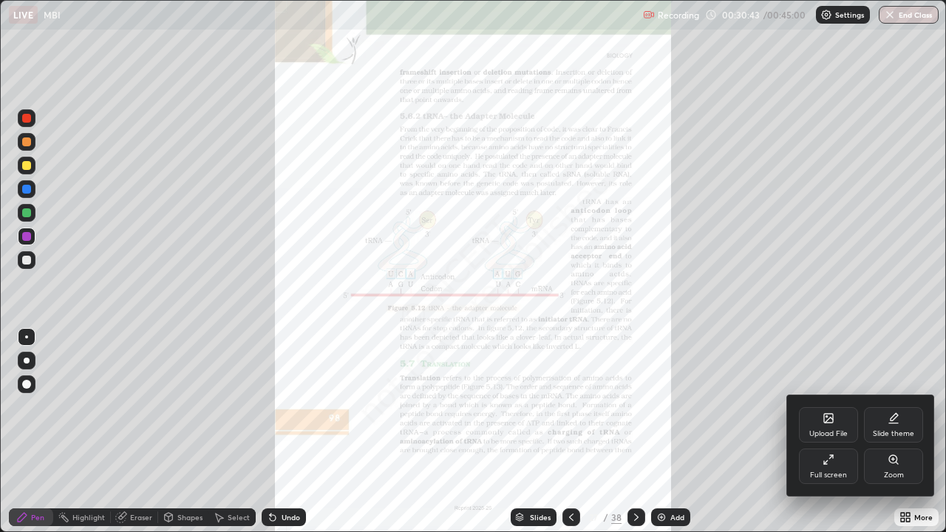
click at [882, 473] on div "Zoom" at bounding box center [893, 466] width 59 height 35
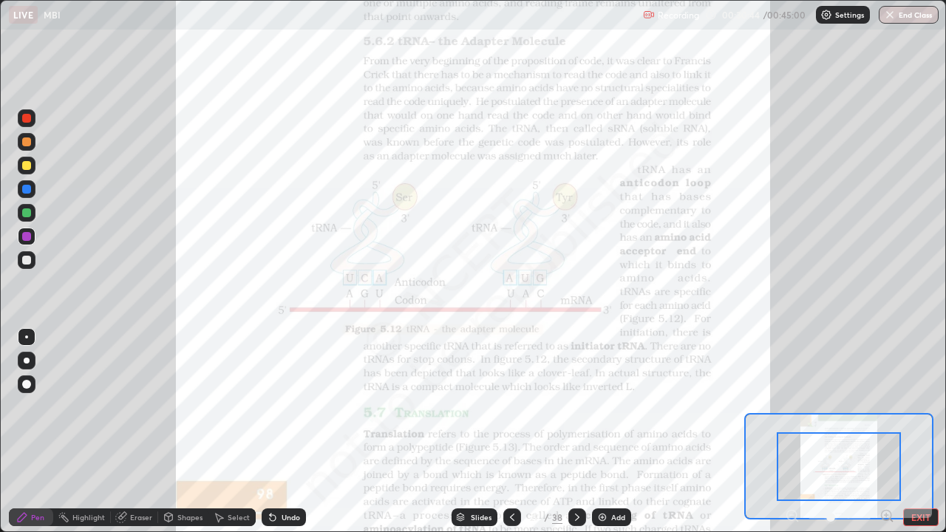
click at [886, 477] on icon at bounding box center [887, 515] width 4 height 0
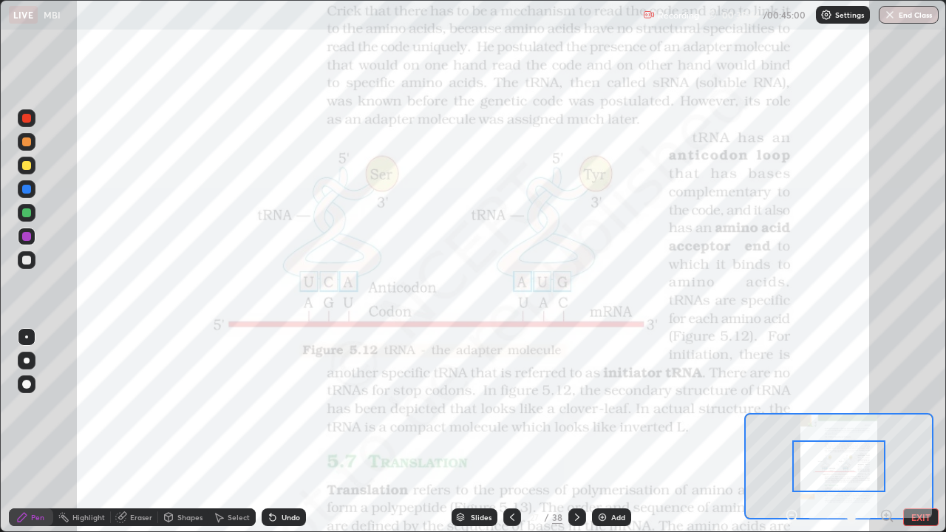
click at [885, 477] on icon at bounding box center [887, 516] width 15 height 15
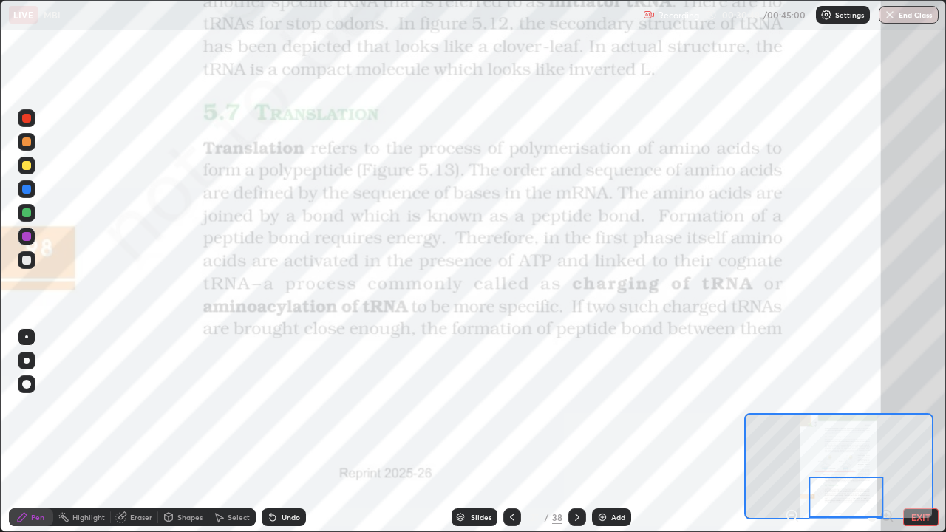
click at [27, 119] on div at bounding box center [26, 118] width 9 height 9
click at [575, 477] on icon at bounding box center [577, 517] width 4 height 7
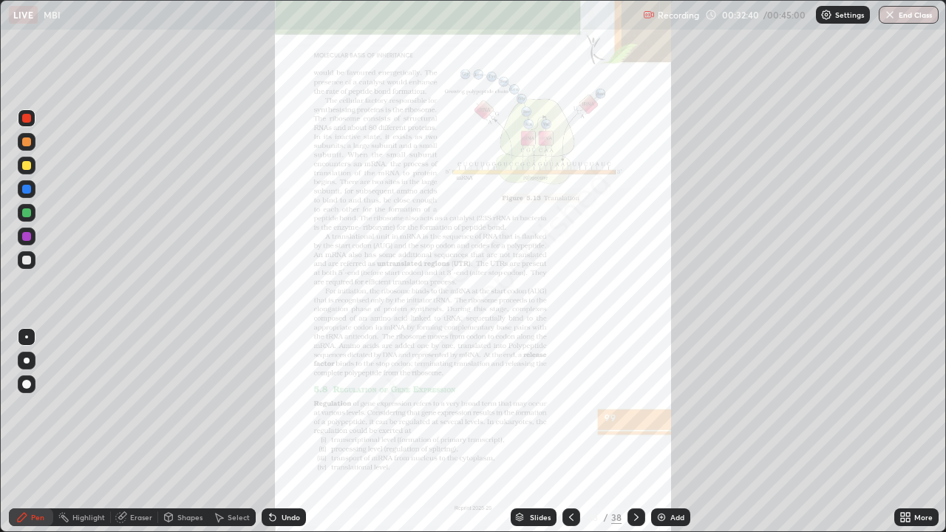
click at [912, 477] on div "More" at bounding box center [917, 518] width 44 height 18
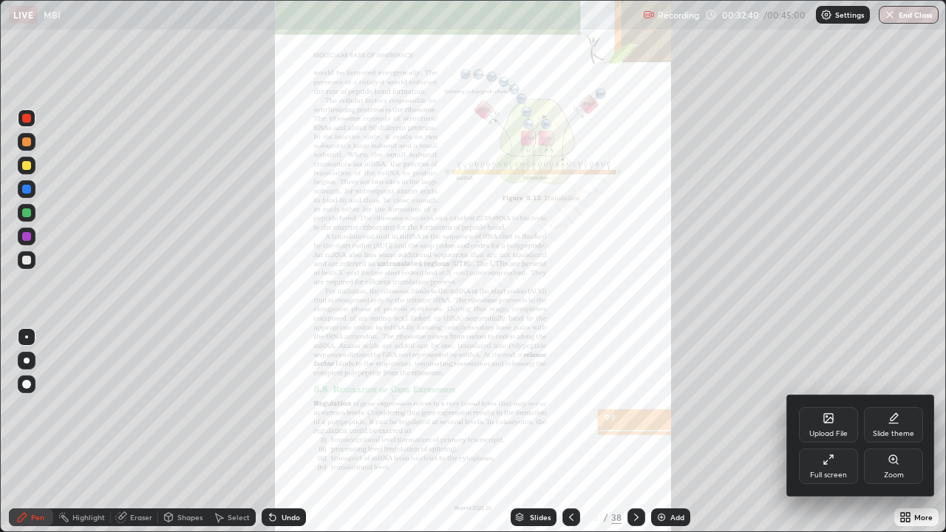
click at [897, 475] on div "Zoom" at bounding box center [894, 475] width 20 height 7
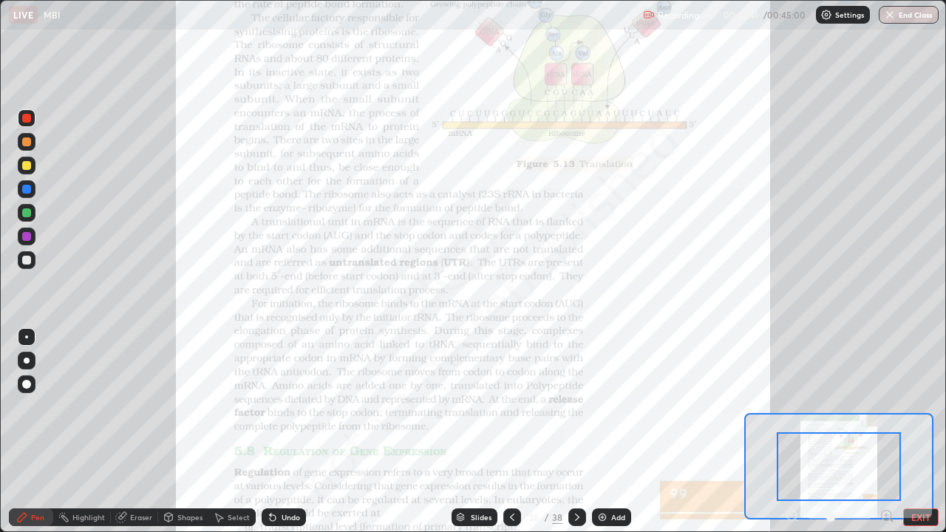
click at [886, 477] on icon at bounding box center [887, 515] width 4 height 0
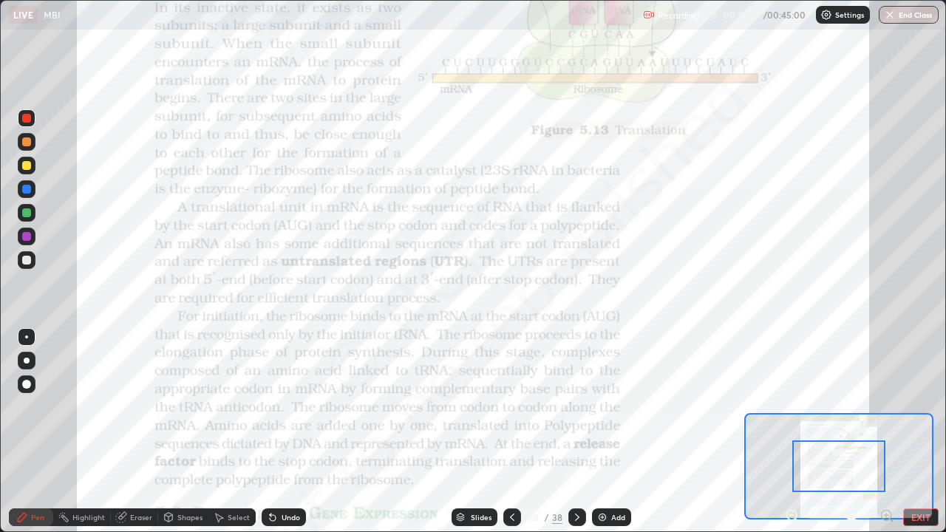
click at [886, 477] on icon at bounding box center [887, 515] width 4 height 0
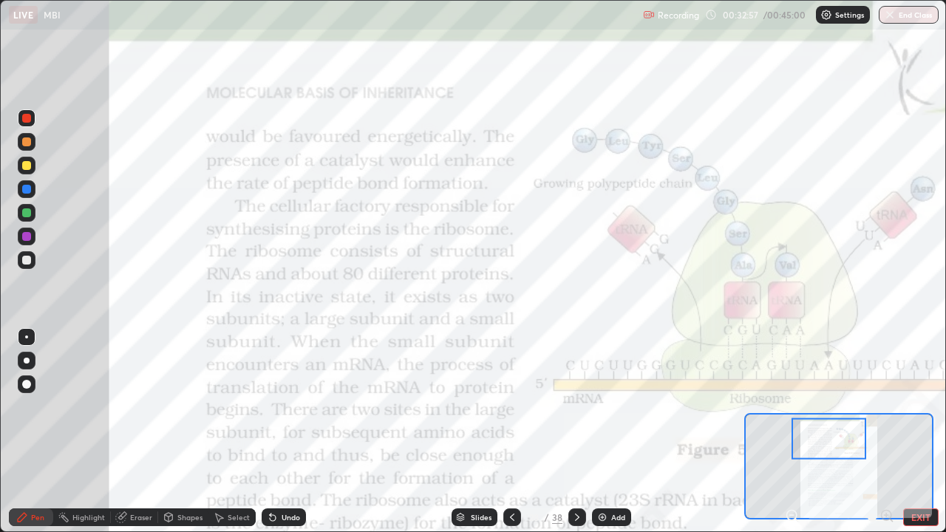
click at [466, 477] on div "Slides" at bounding box center [475, 518] width 46 height 18
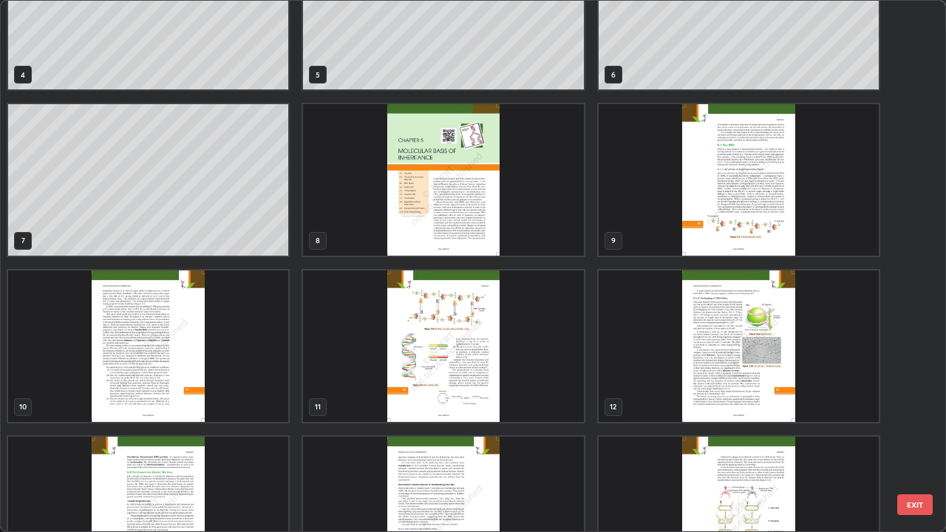
scroll to position [210, 0]
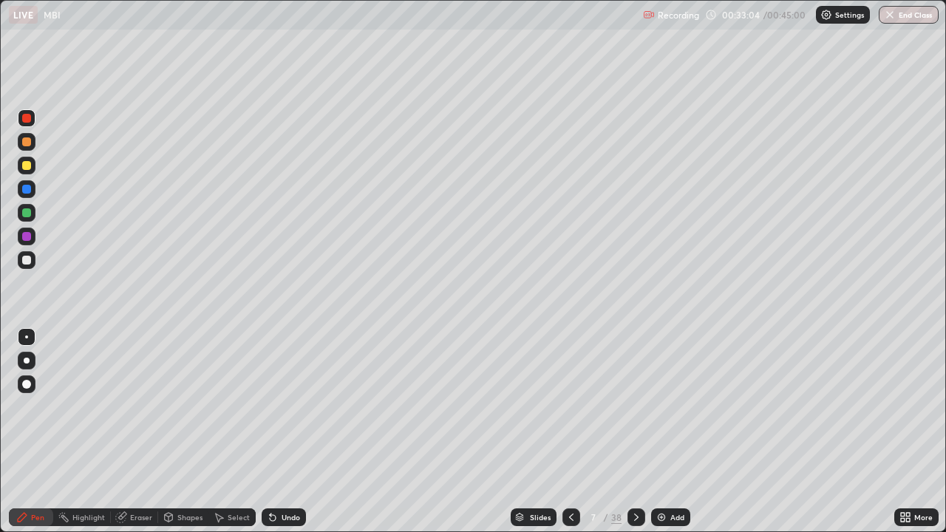
click at [662, 477] on img at bounding box center [662, 518] width 12 height 12
click at [30, 263] on div at bounding box center [26, 260] width 9 height 9
click at [27, 240] on div at bounding box center [26, 236] width 9 height 9
click at [538, 477] on div "Slides" at bounding box center [540, 517] width 21 height 7
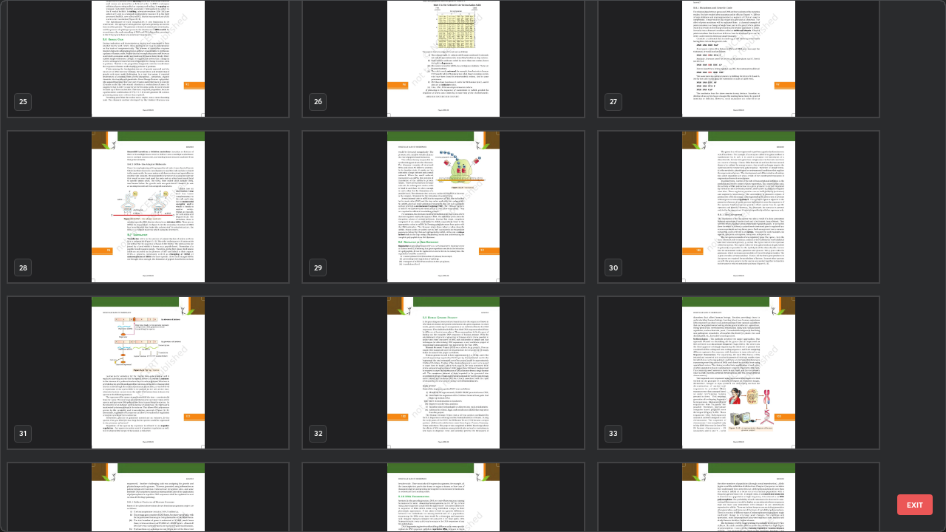
scroll to position [1375, 0]
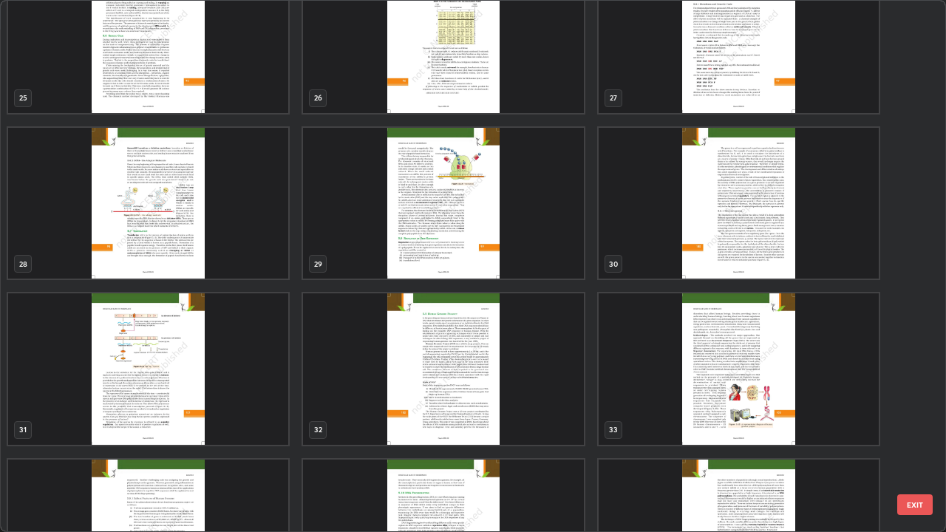
click at [528, 262] on img "grid" at bounding box center [443, 204] width 280 height 152
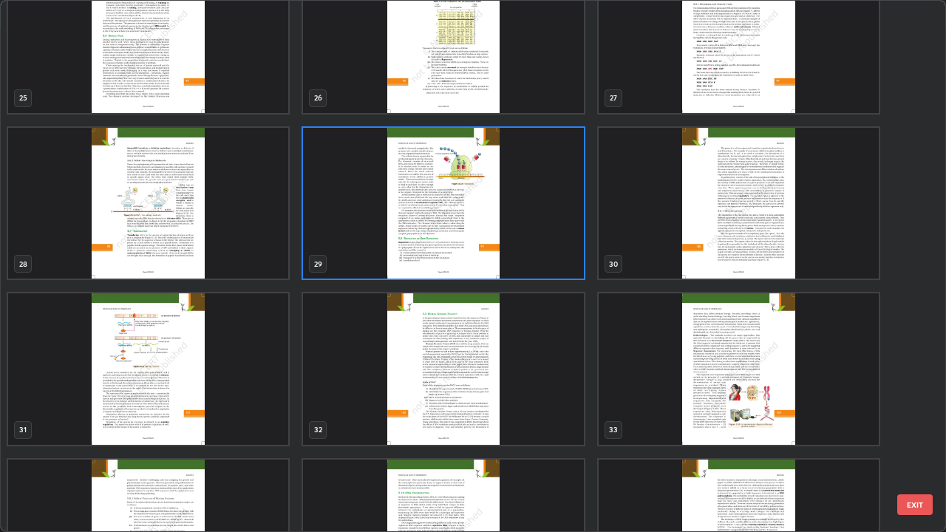
click at [528, 257] on img "grid" at bounding box center [443, 204] width 280 height 152
click at [532, 261] on img "grid" at bounding box center [443, 204] width 280 height 152
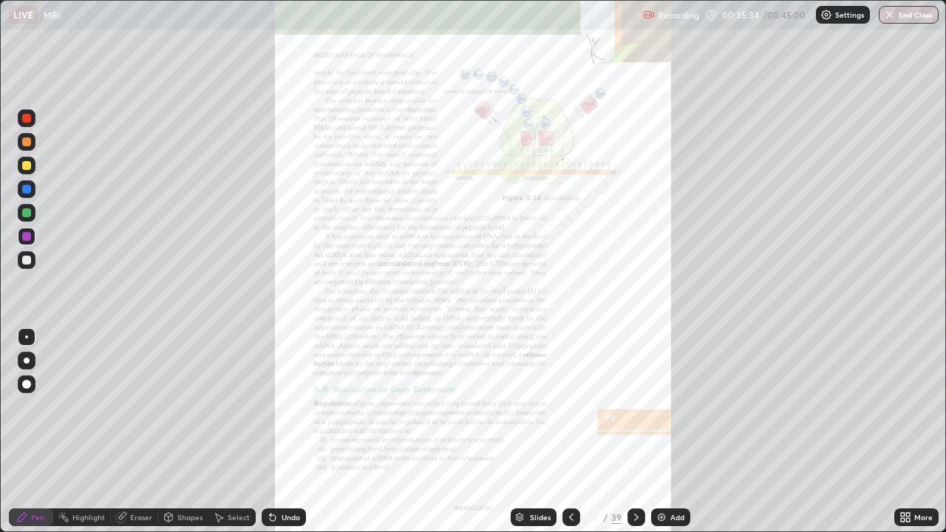
click at [908, 477] on icon at bounding box center [908, 515] width 4 height 4
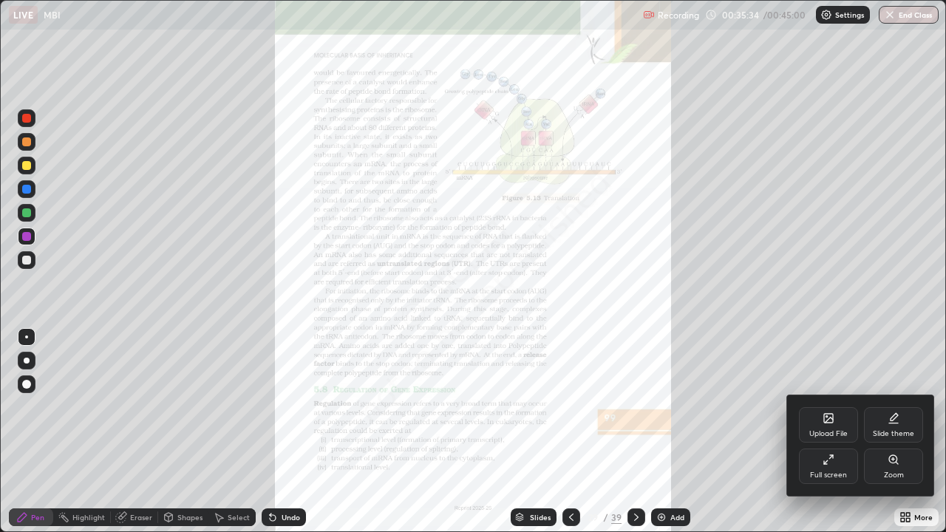
click at [895, 474] on div "Zoom" at bounding box center [894, 475] width 20 height 7
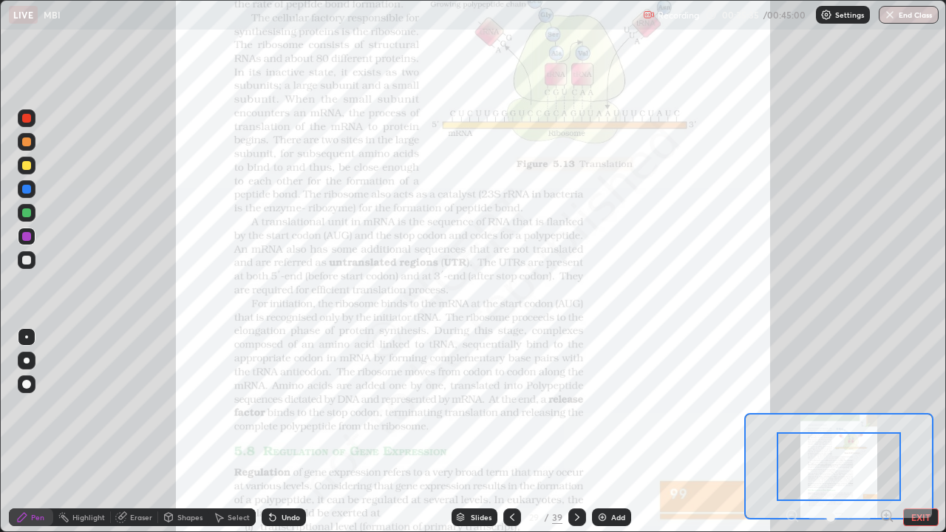
click at [886, 477] on icon at bounding box center [887, 515] width 4 height 0
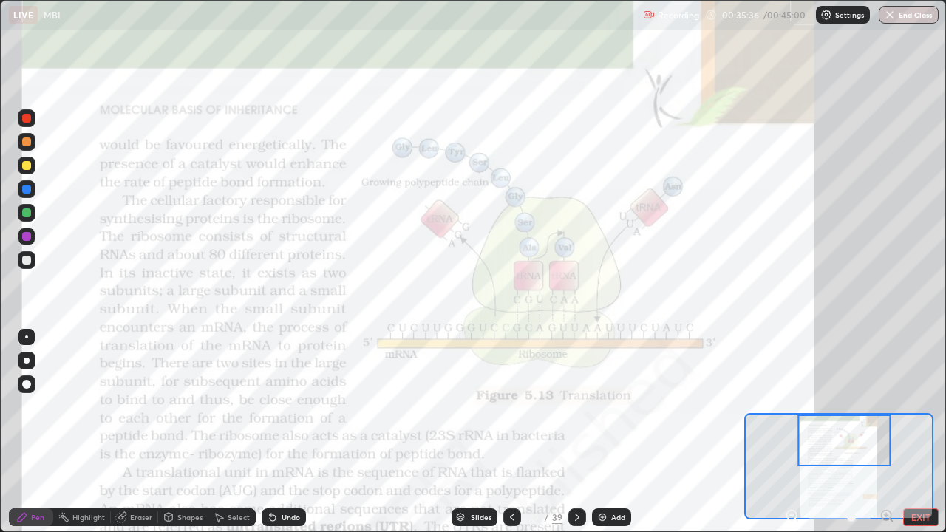
click at [886, 477] on icon at bounding box center [887, 515] width 4 height 0
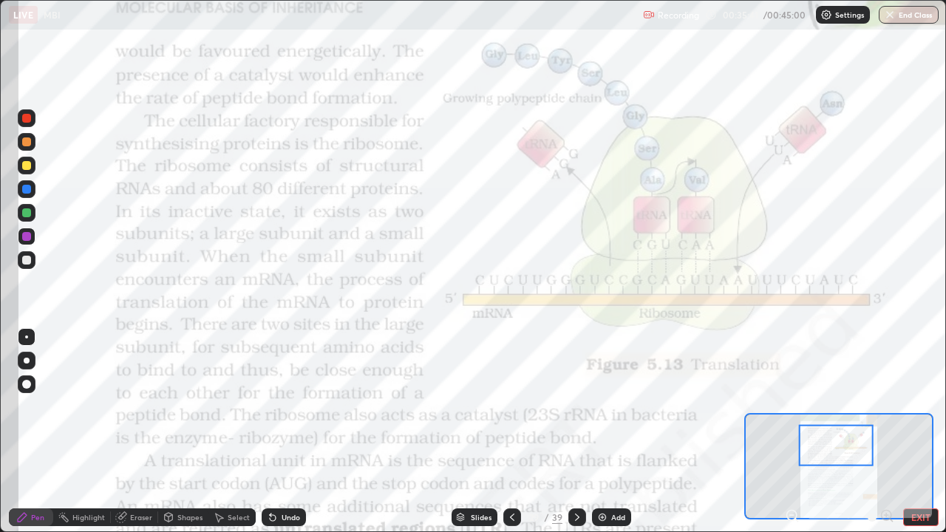
click at [33, 116] on div at bounding box center [27, 118] width 18 height 18
click at [282, 477] on div "Undo" at bounding box center [291, 517] width 18 height 7
click at [282, 477] on div "Undo" at bounding box center [284, 518] width 44 height 18
click at [285, 477] on div "Undo" at bounding box center [284, 518] width 44 height 18
click at [284, 477] on div "Undo" at bounding box center [291, 517] width 18 height 7
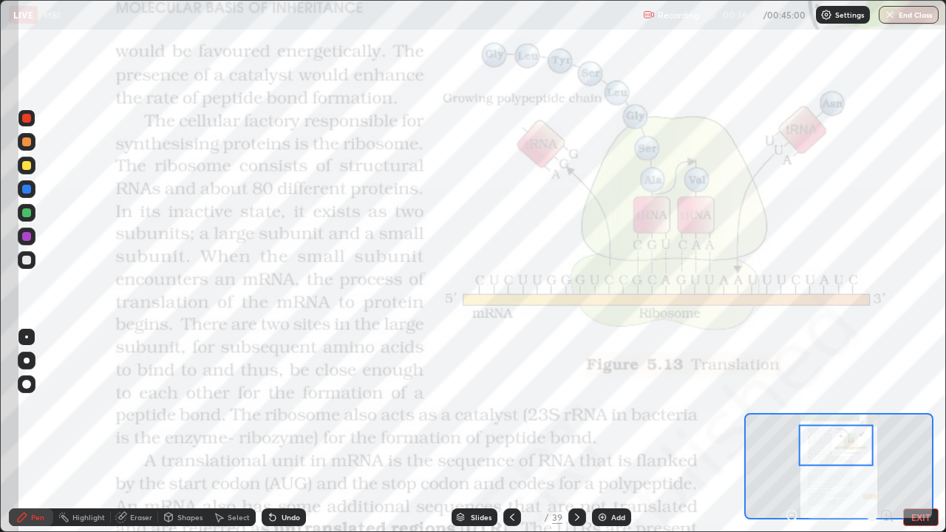
click at [279, 477] on div "Undo" at bounding box center [284, 518] width 44 height 18
click at [282, 477] on div "Undo" at bounding box center [284, 518] width 44 height 18
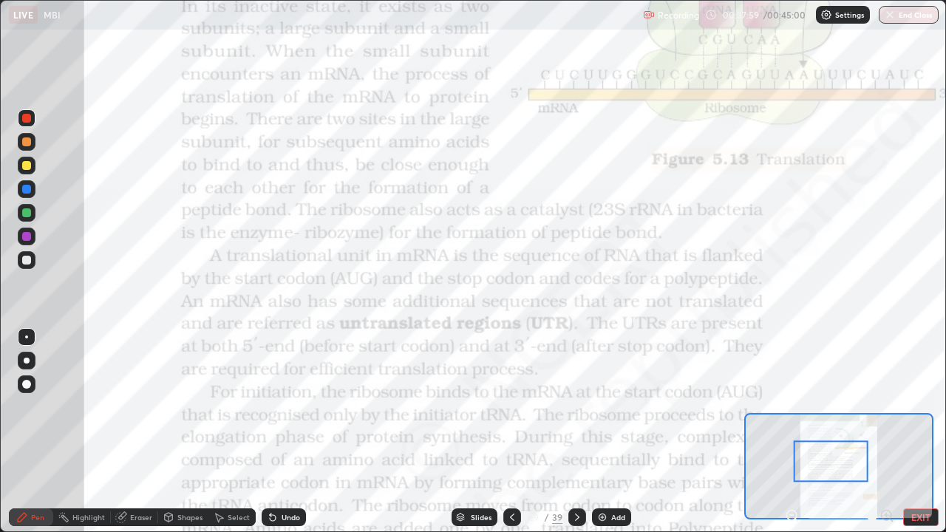
click at [918, 477] on button "EXIT" at bounding box center [920, 518] width 35 height 18
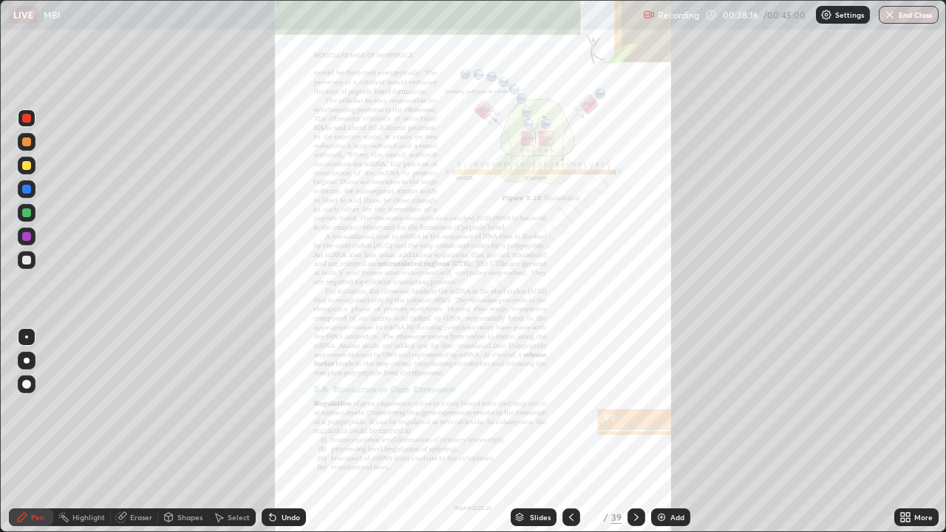
click at [893, 21] on button "End Class" at bounding box center [909, 15] width 60 height 18
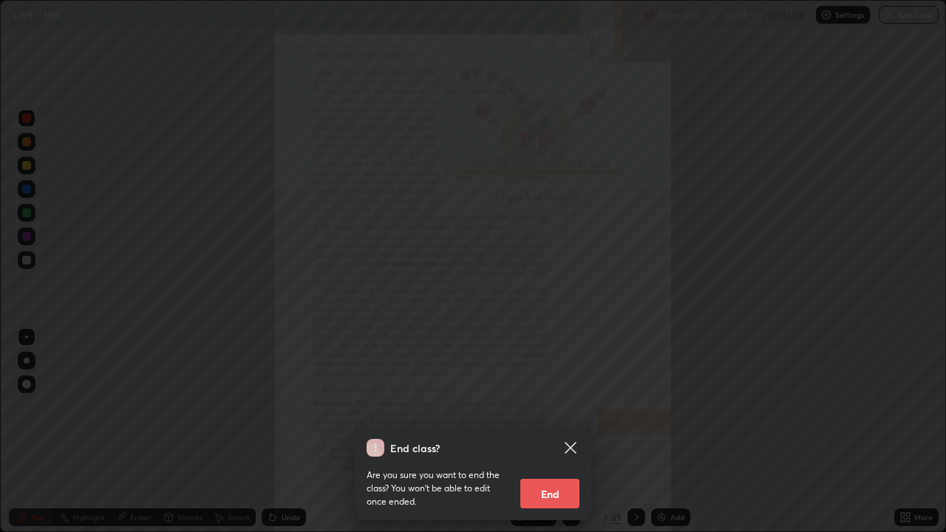
click at [546, 477] on button "End" at bounding box center [550, 494] width 59 height 30
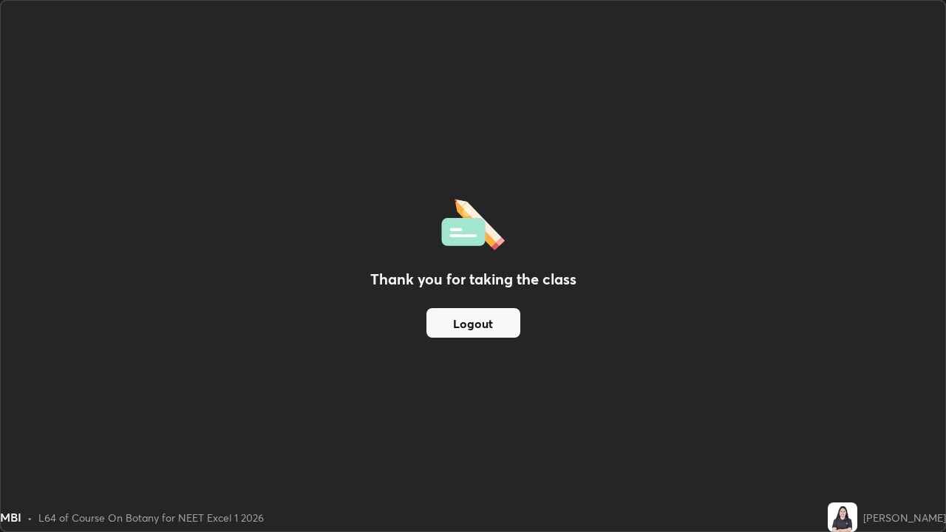
click at [486, 322] on button "Logout" at bounding box center [474, 323] width 94 height 30
click at [480, 321] on button "Logout" at bounding box center [474, 323] width 94 height 30
click at [474, 319] on button "Logout" at bounding box center [474, 323] width 94 height 30
click at [466, 310] on button "Logout" at bounding box center [474, 323] width 94 height 30
